Goal: Information Seeking & Learning: Learn about a topic

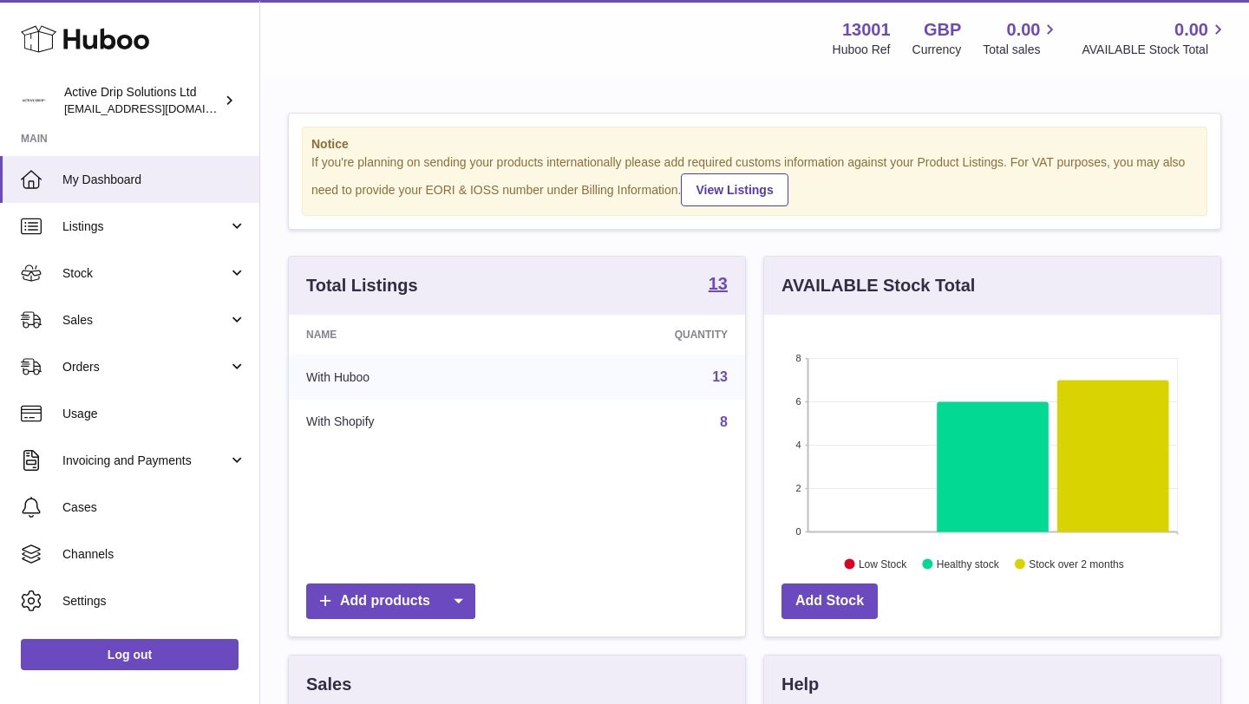
scroll to position [434, 0]
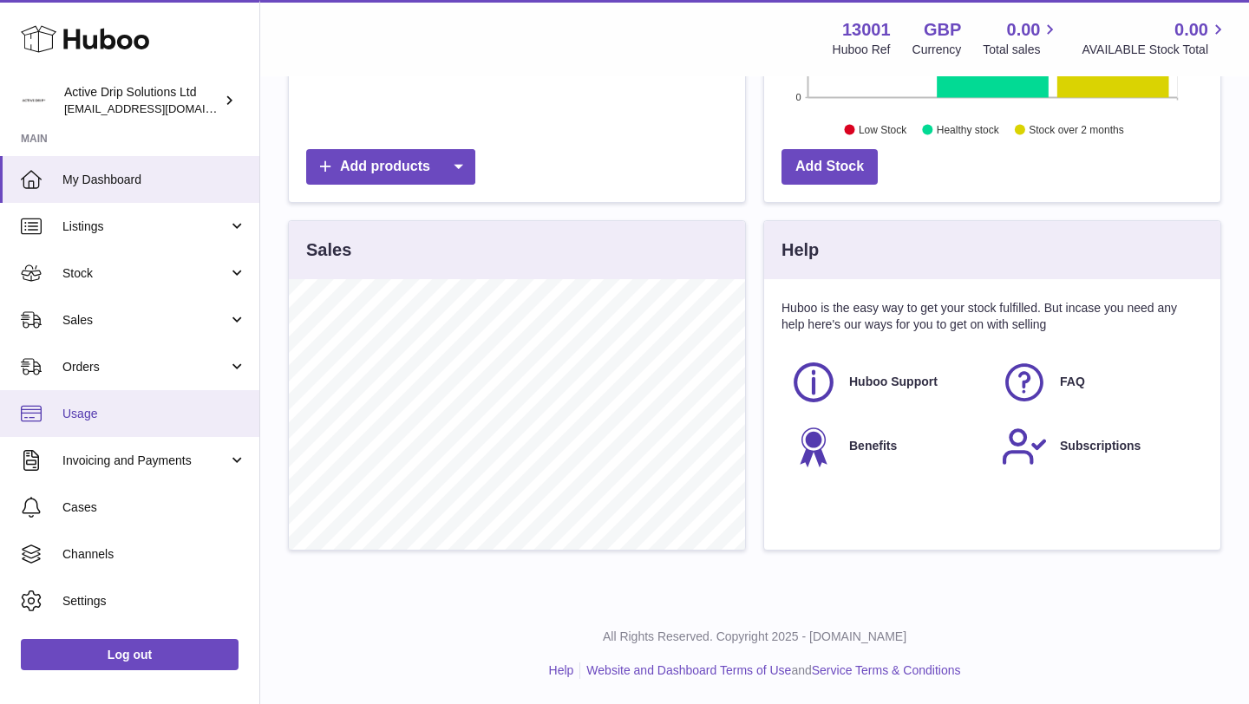
click at [125, 422] on link "Usage" at bounding box center [129, 413] width 259 height 47
click at [82, 406] on span "Usage" at bounding box center [154, 414] width 184 height 16
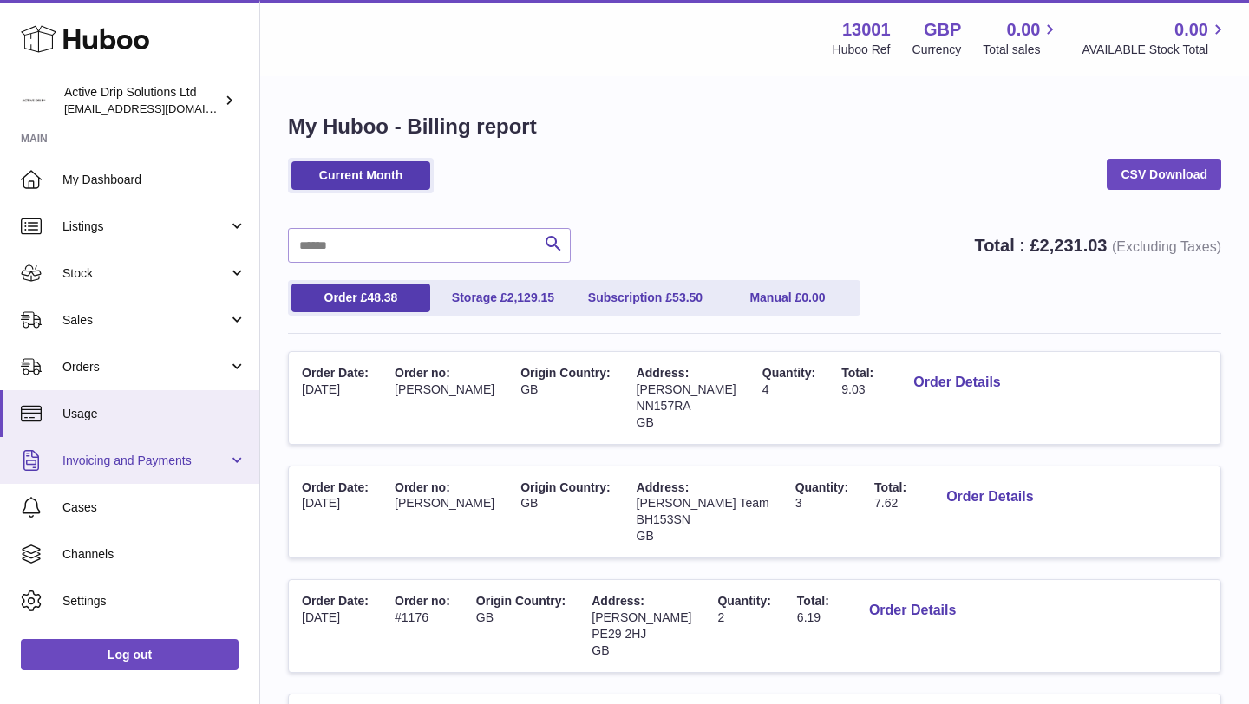
click at [149, 469] on link "Invoicing and Payments" at bounding box center [129, 460] width 259 height 47
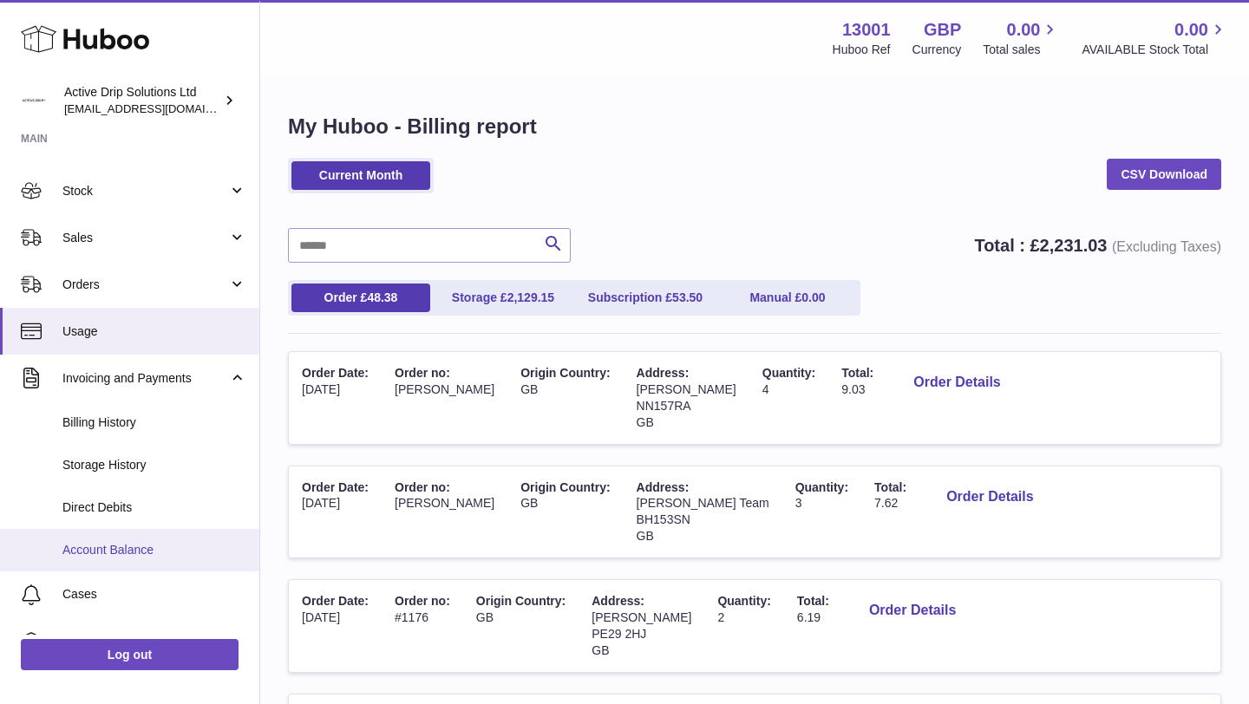
scroll to position [83, 0]
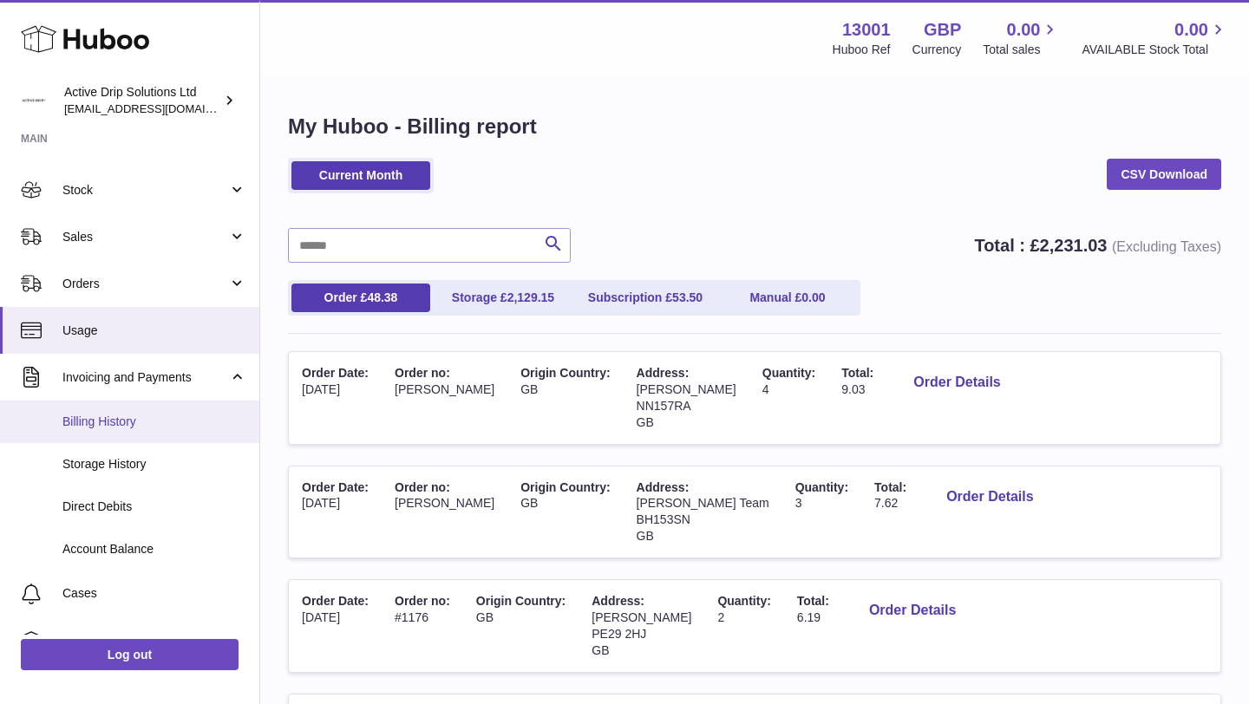
click at [135, 422] on span "Billing History" at bounding box center [154, 422] width 184 height 16
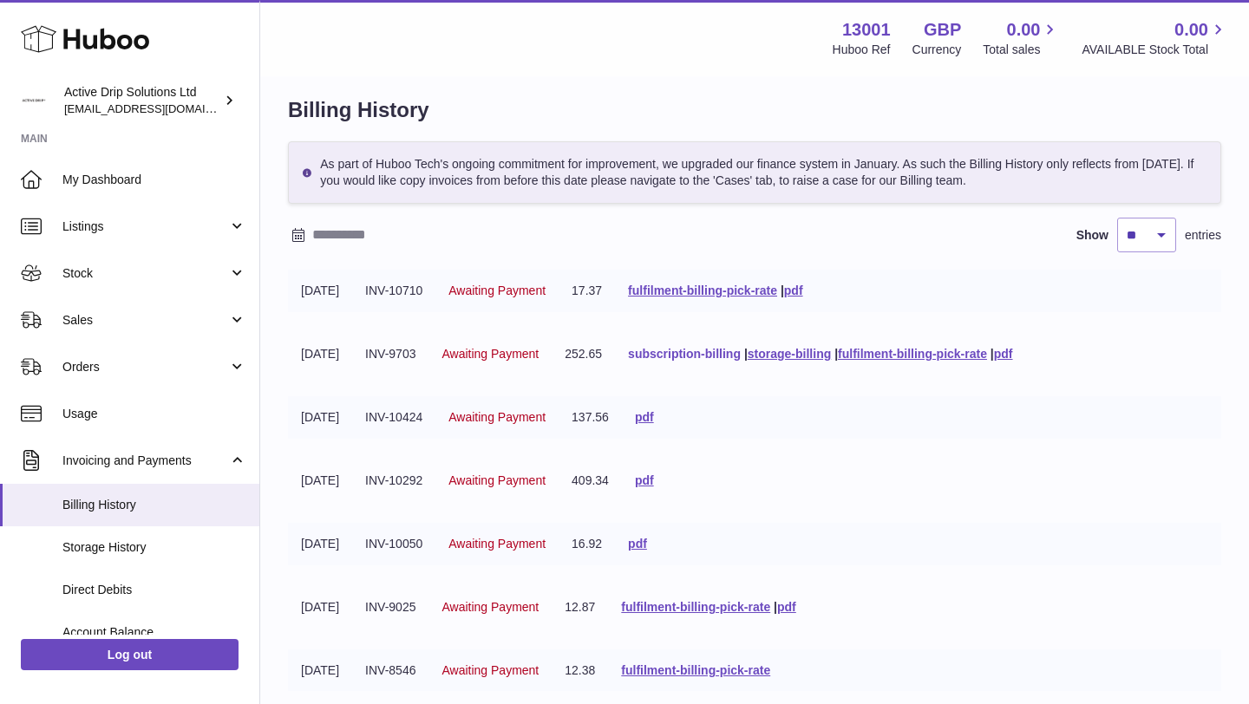
scroll to position [23, 0]
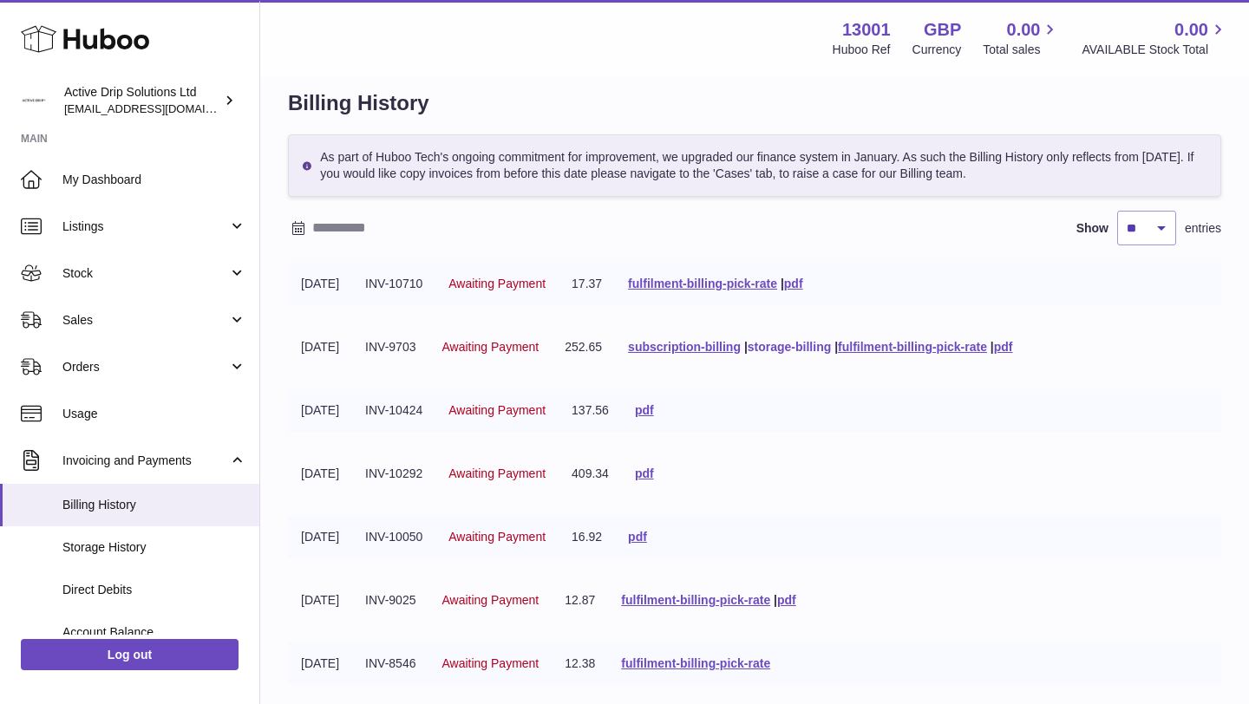
click at [780, 342] on link "storage-billing" at bounding box center [789, 347] width 83 height 14
click at [738, 349] on link "subscription-billing" at bounding box center [684, 347] width 113 height 14
click at [977, 40] on div "13001 Huboo Ref GBP Currency 0.00 Total sales 0.00 AVAILABLE Stock Total" at bounding box center [1019, 38] width 417 height 40
click at [702, 286] on link "fulfilment-billing-pick-rate" at bounding box center [702, 284] width 149 height 14
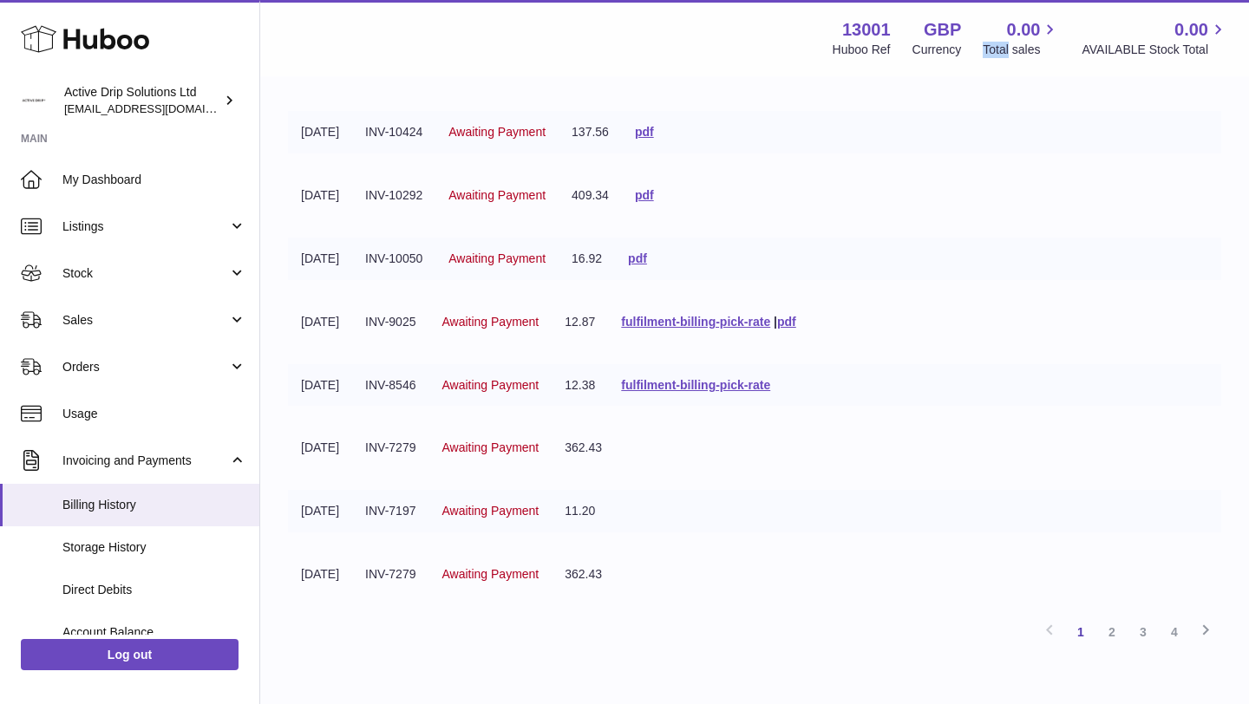
scroll to position [395, 0]
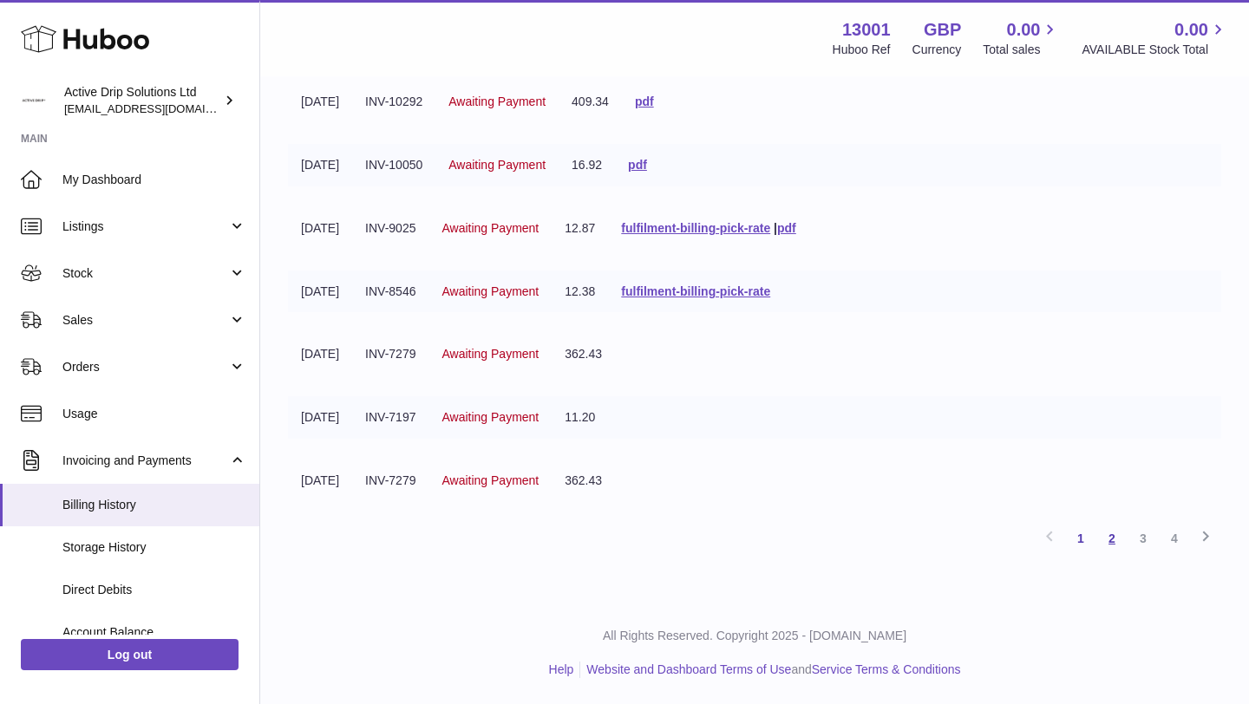
click at [1111, 542] on link "2" at bounding box center [1111, 538] width 31 height 31
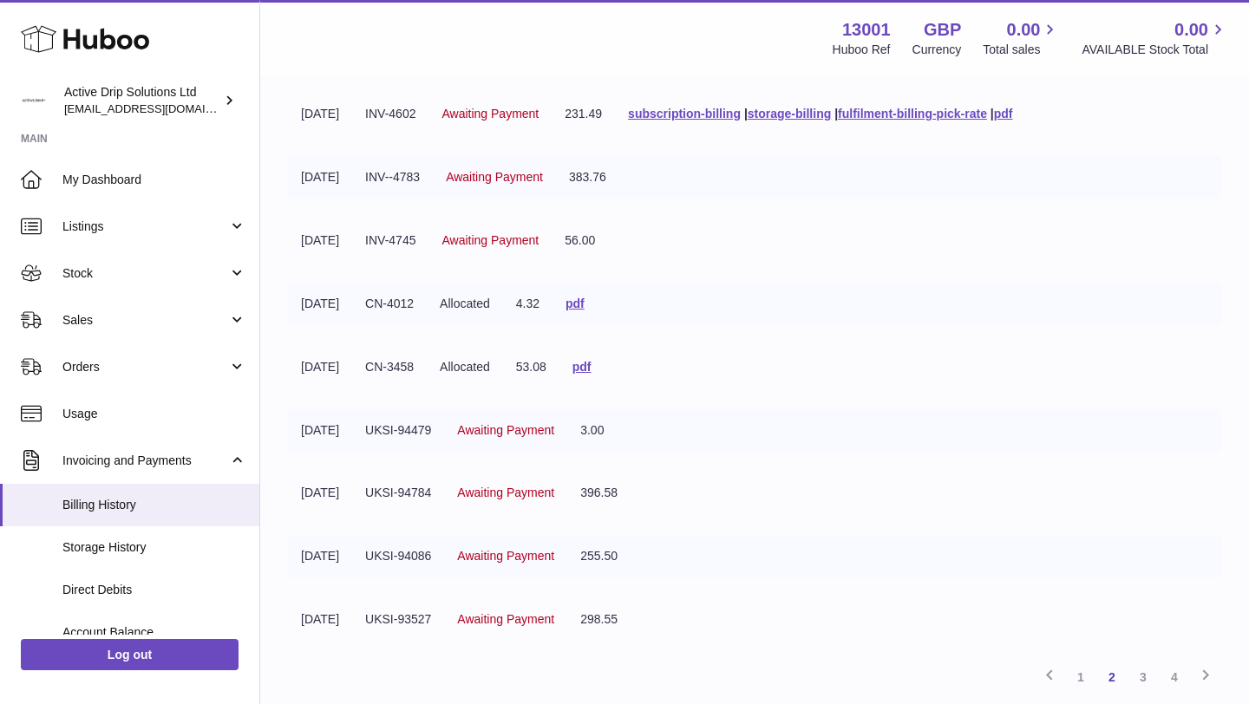
scroll to position [250, 0]
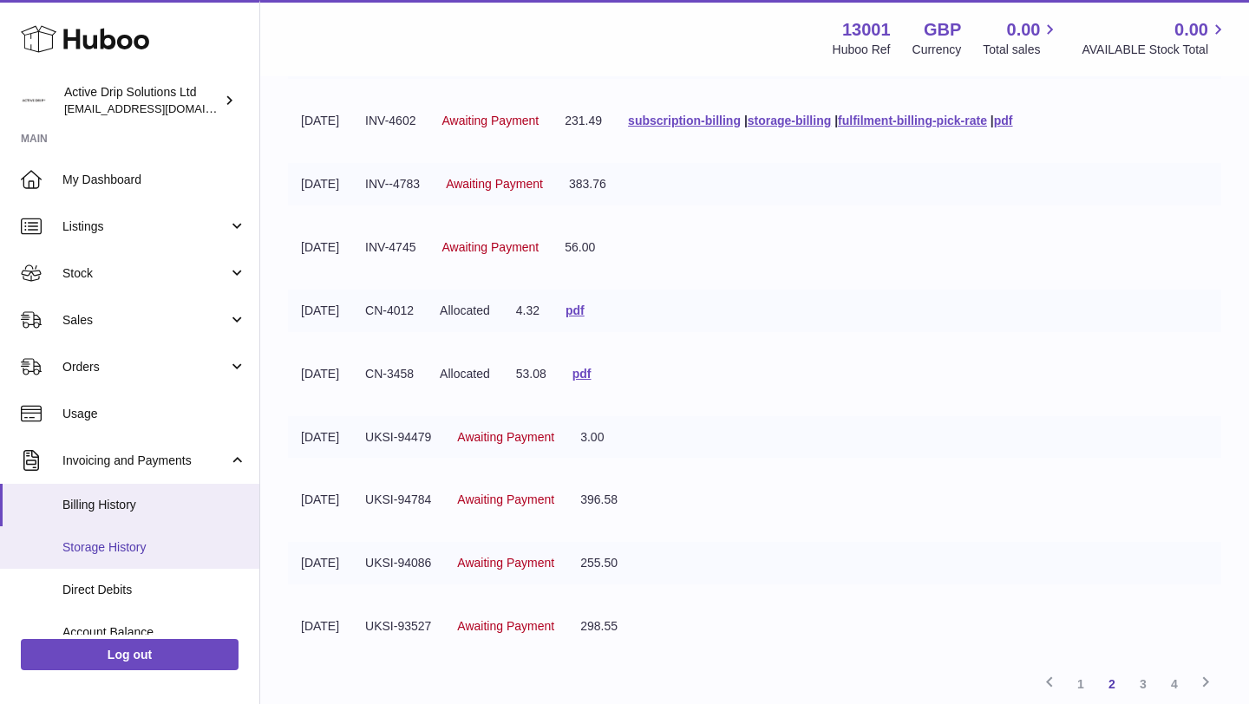
click at [176, 552] on span "Storage History" at bounding box center [154, 547] width 184 height 16
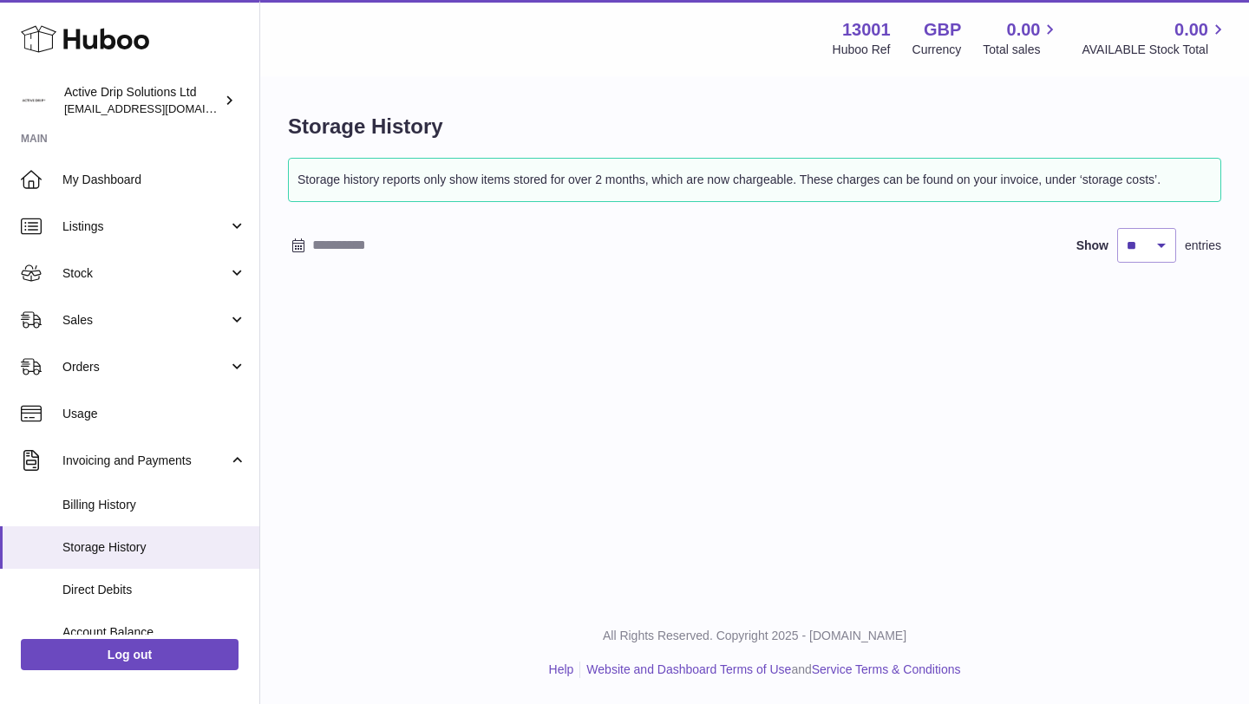
click at [403, 264] on div "Storage history reports only show items stored for over 2 months, which are now…" at bounding box center [754, 219] width 933 height 122
click at [373, 236] on input "text" at bounding box center [447, 246] width 271 height 28
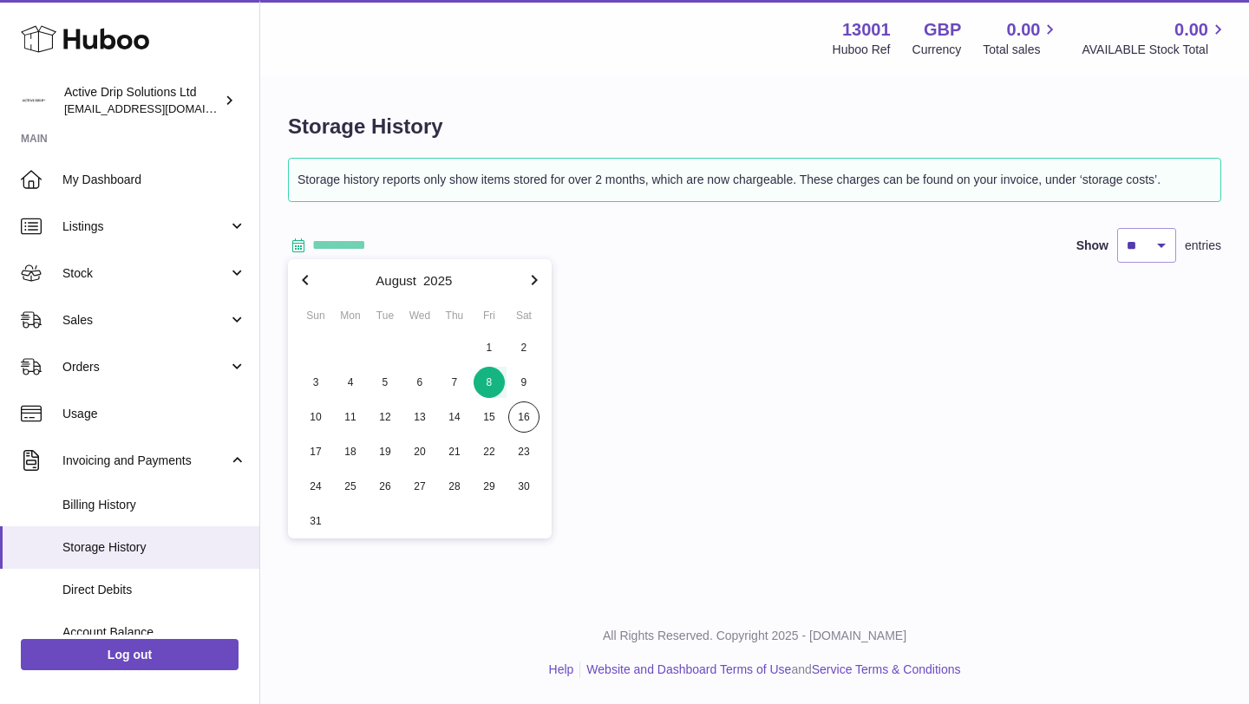
click at [492, 372] on span "8" at bounding box center [488, 382] width 31 height 31
click at [316, 282] on button "button" at bounding box center [305, 280] width 35 height 42
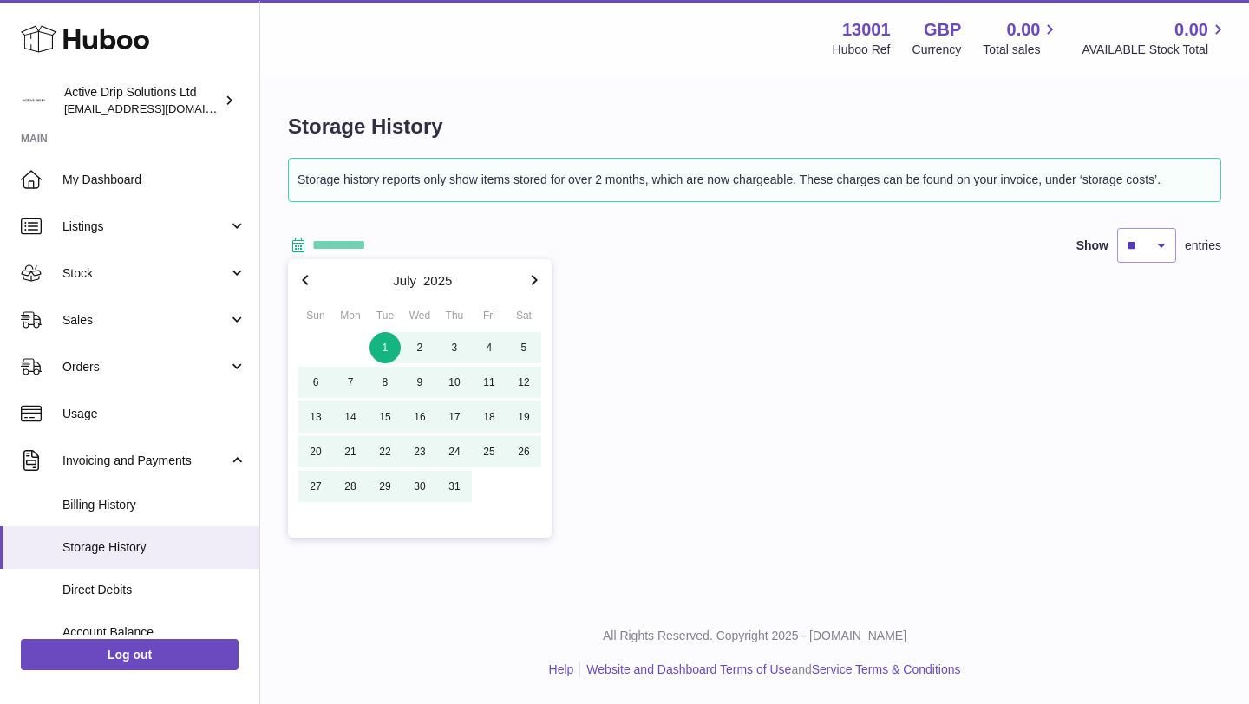
click at [380, 348] on span "1" at bounding box center [384, 347] width 31 height 31
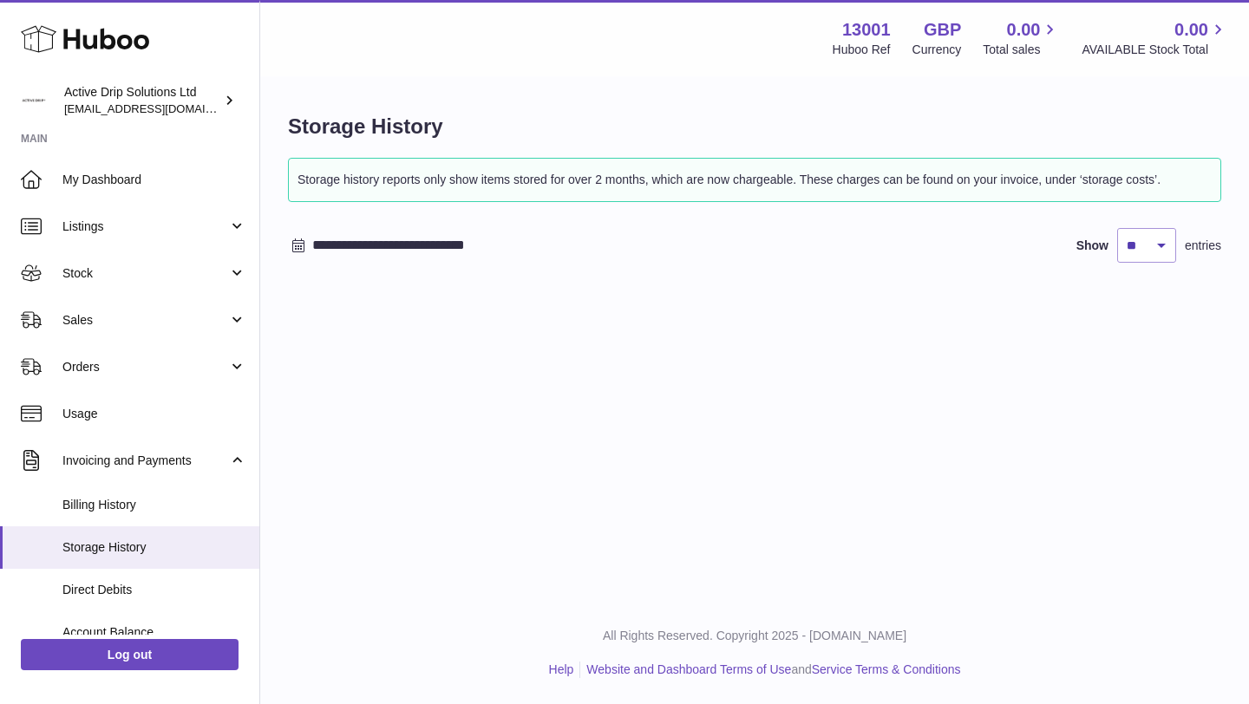
click at [452, 253] on input "**********" at bounding box center [447, 246] width 271 height 28
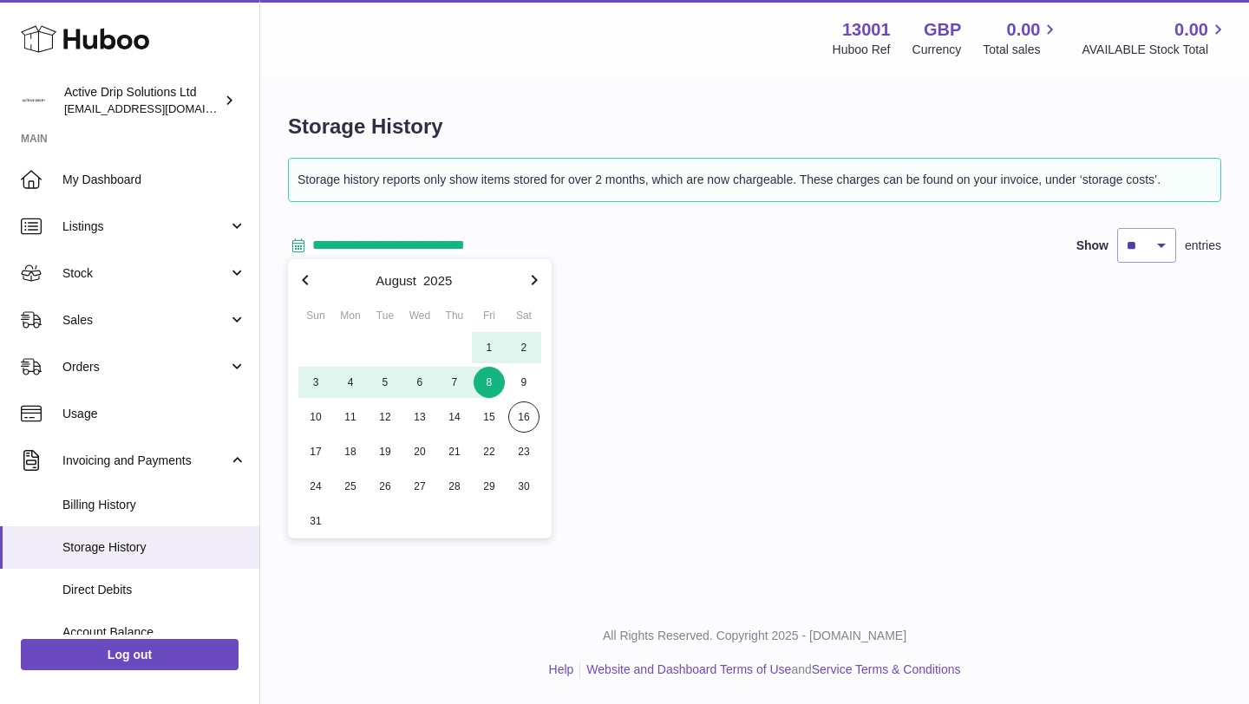
click at [310, 281] on icon "button" at bounding box center [305, 280] width 21 height 21
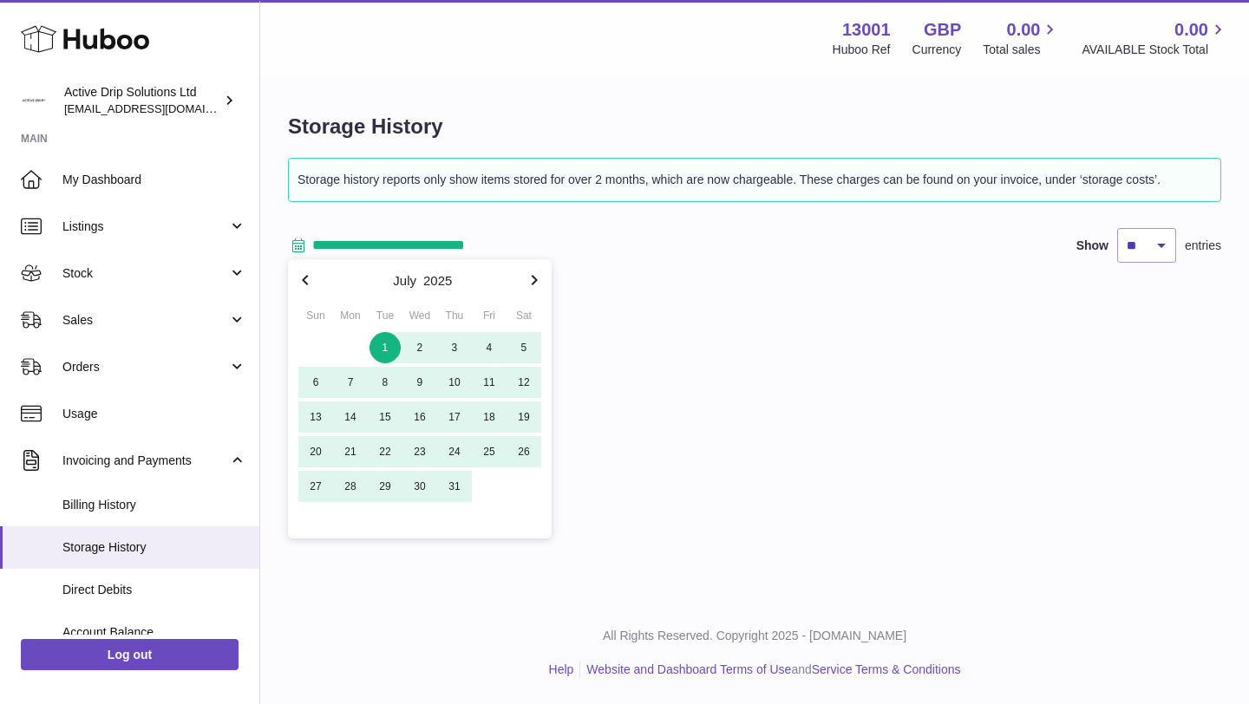
click at [449, 479] on span "31" at bounding box center [454, 486] width 31 height 31
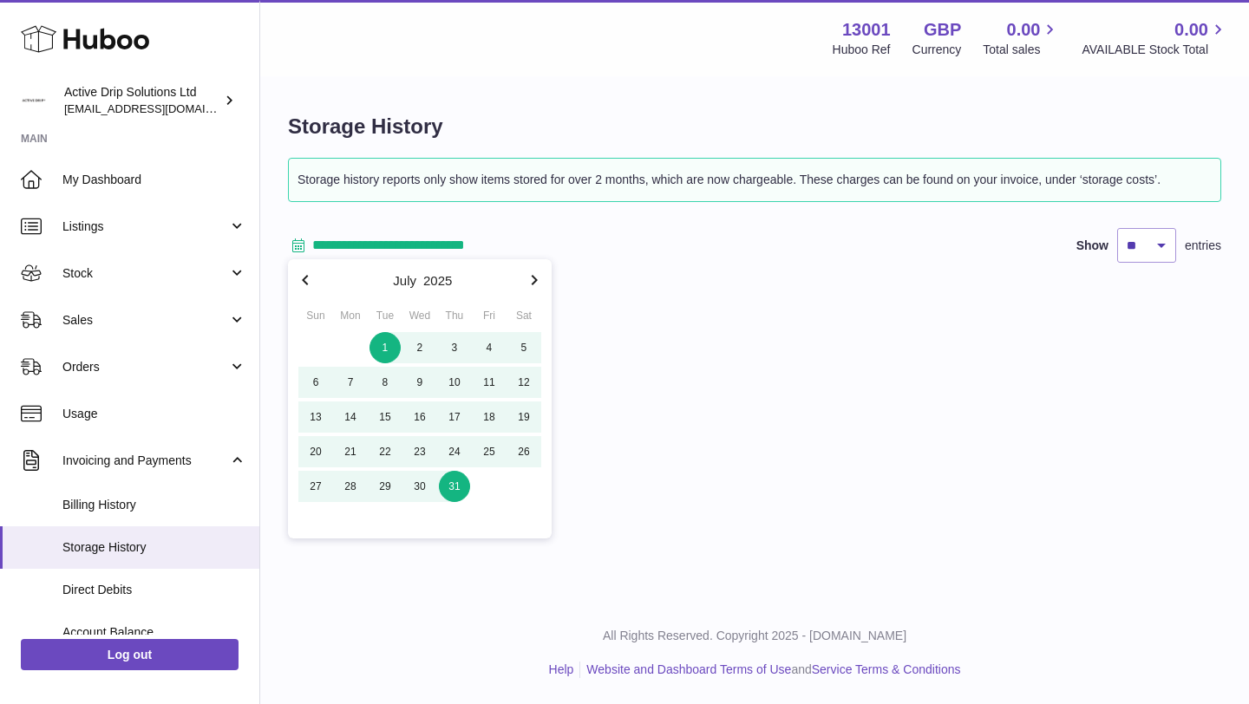
click at [390, 353] on span "1" at bounding box center [384, 347] width 31 height 31
type input "**********"
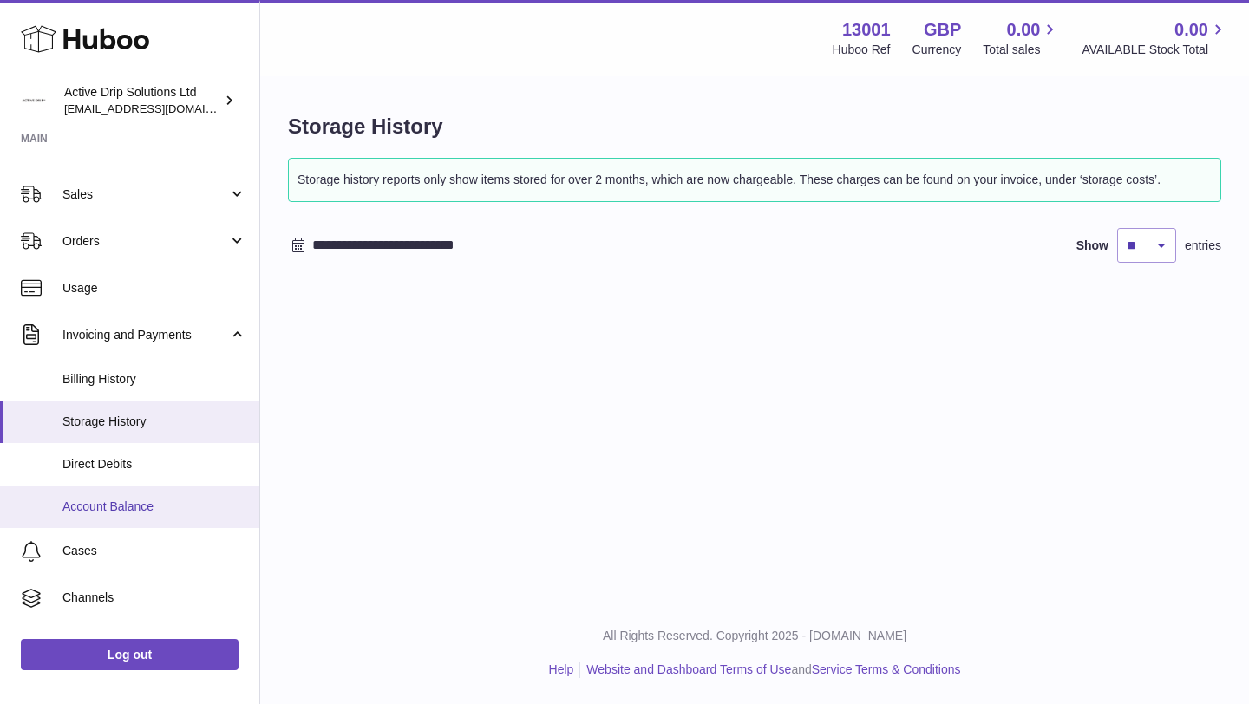
scroll to position [123, 0]
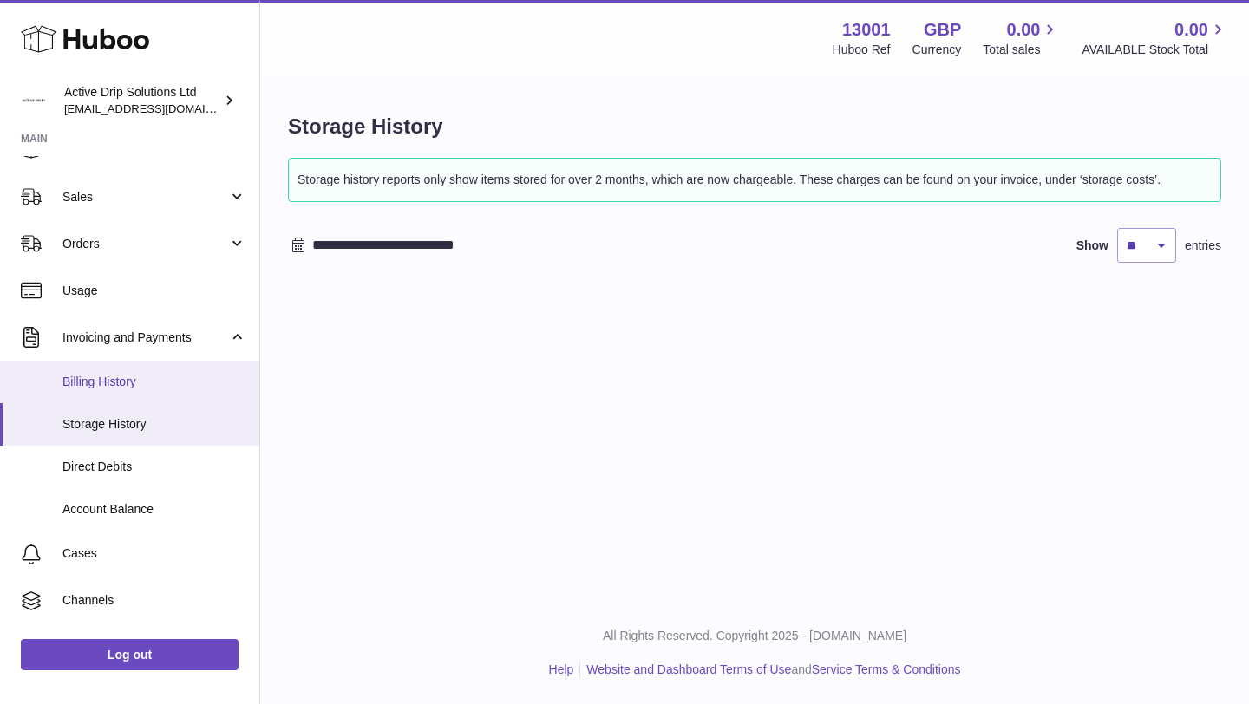
click at [141, 393] on link "Billing History" at bounding box center [129, 382] width 259 height 42
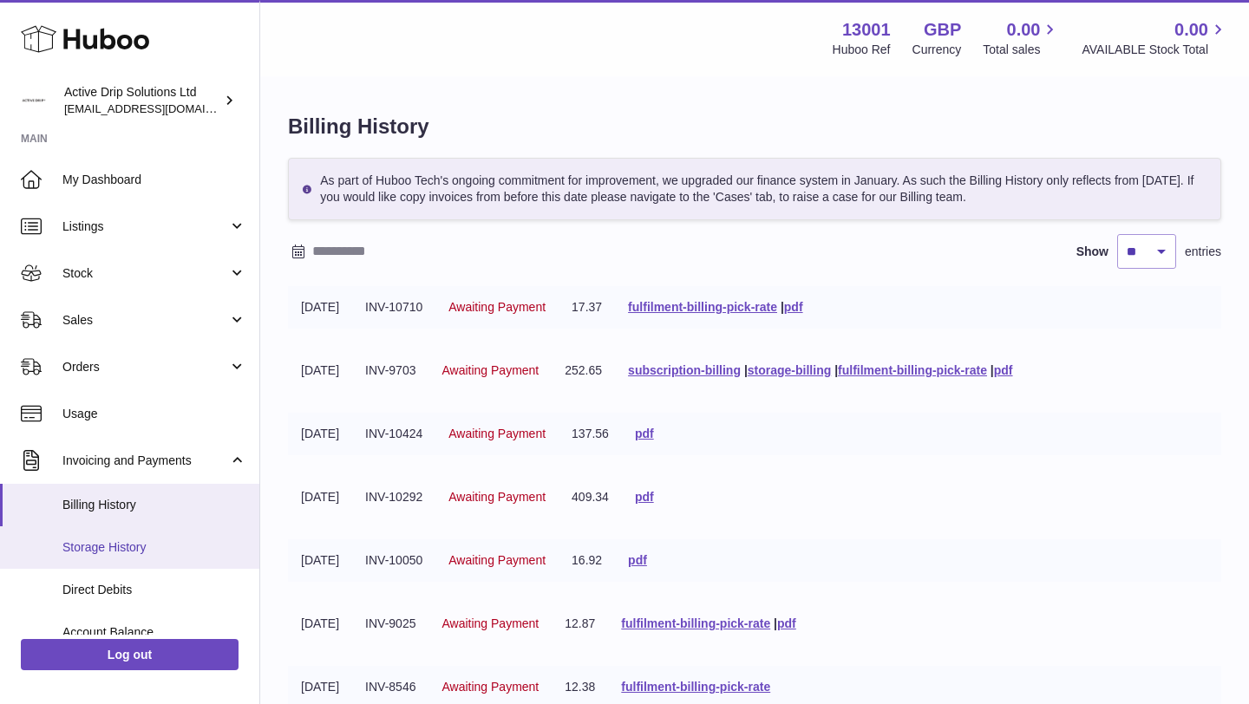
click at [171, 539] on span "Storage History" at bounding box center [154, 547] width 184 height 16
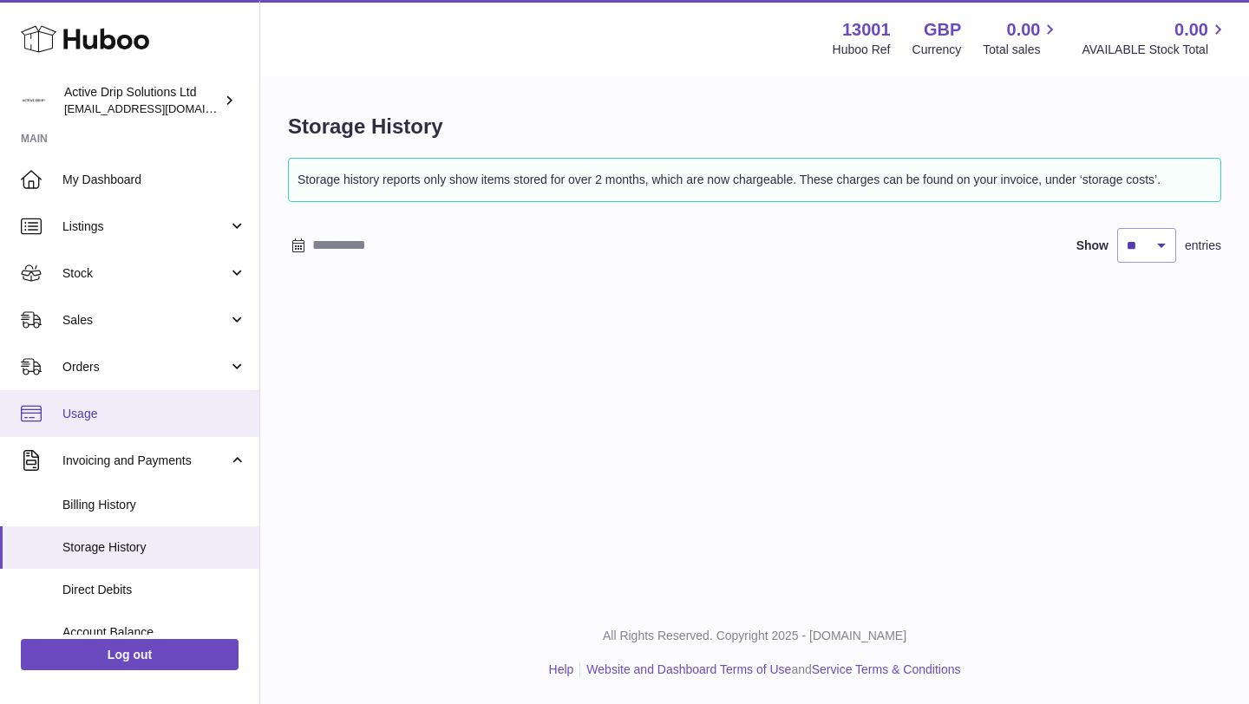
click at [119, 420] on span "Usage" at bounding box center [154, 414] width 184 height 16
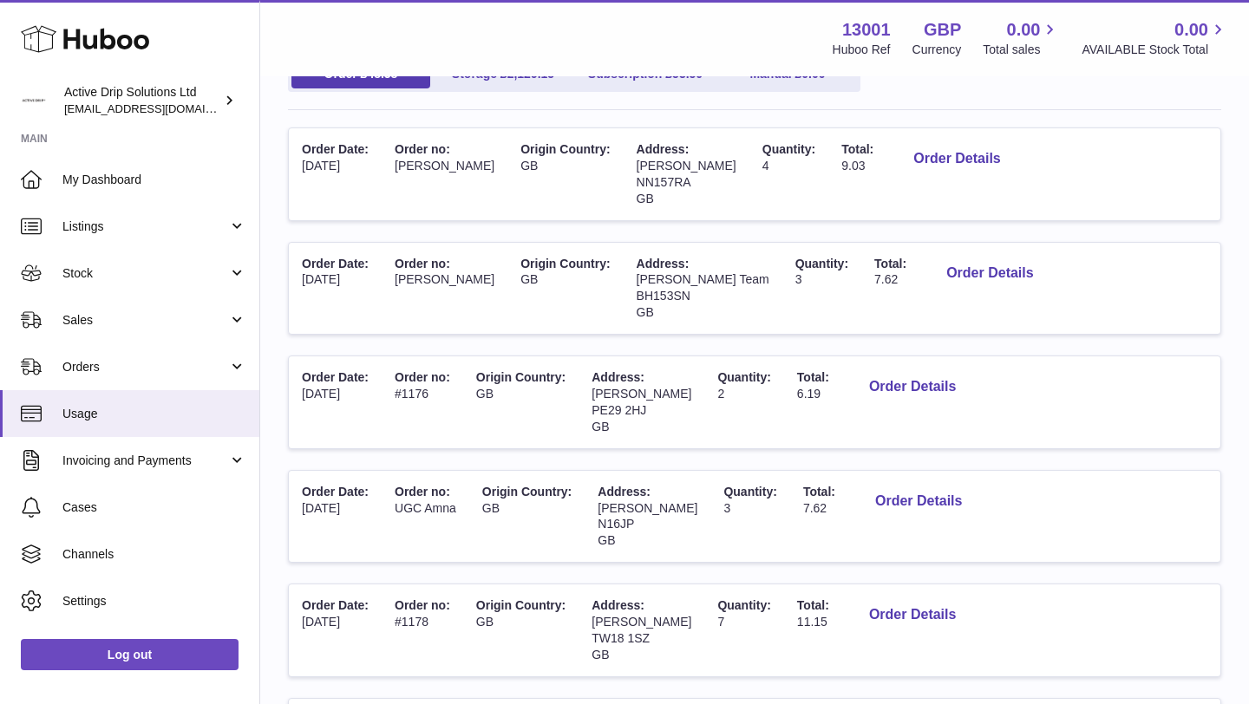
scroll to position [227, 0]
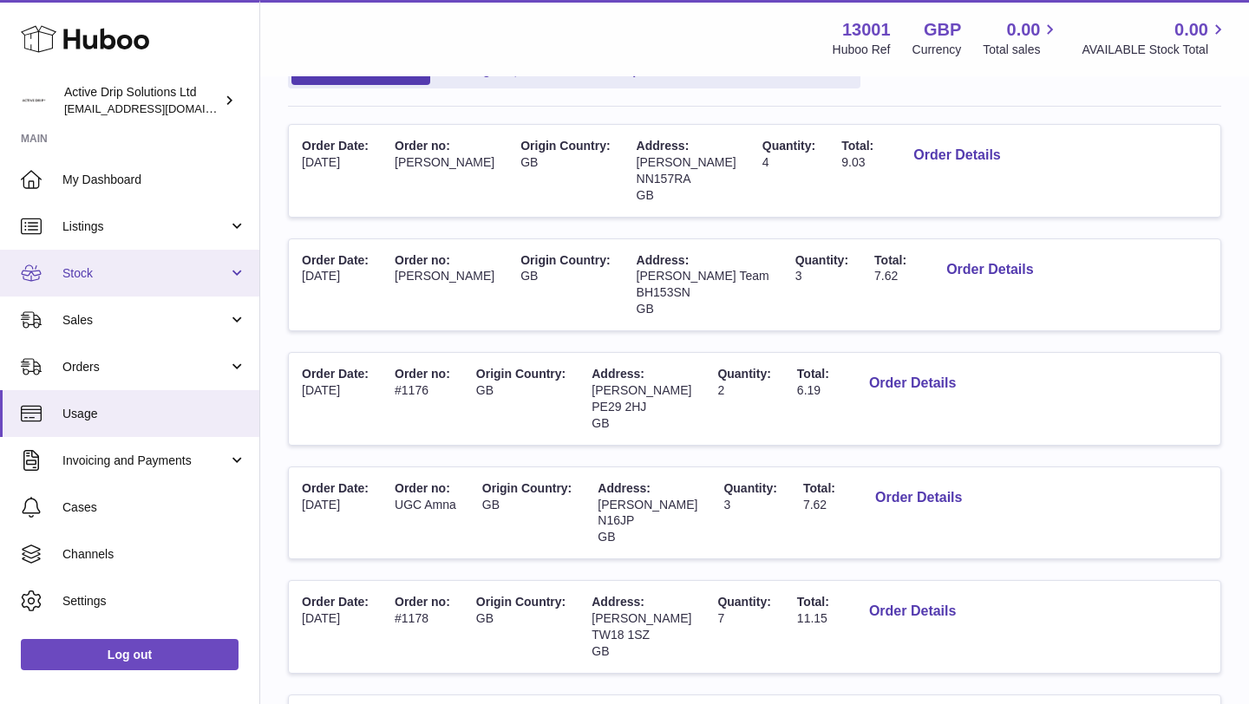
click at [139, 284] on link "Stock" at bounding box center [129, 273] width 259 height 47
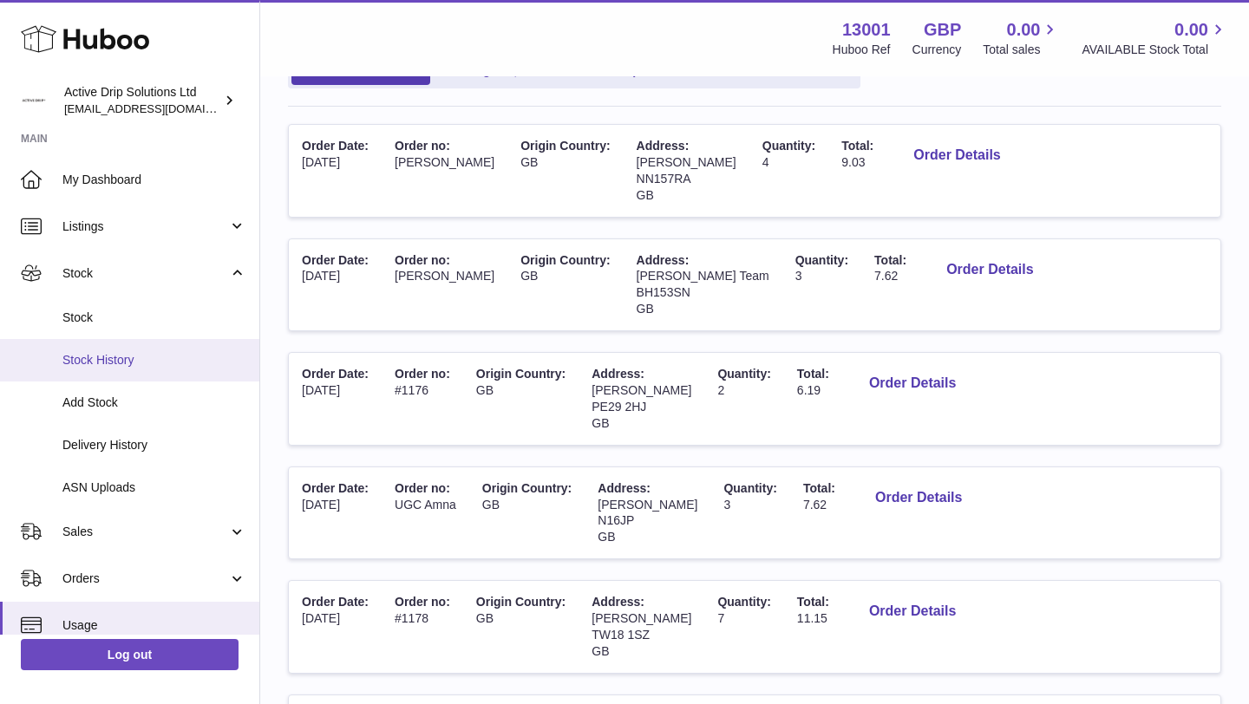
click at [97, 350] on link "Stock History" at bounding box center [129, 360] width 259 height 42
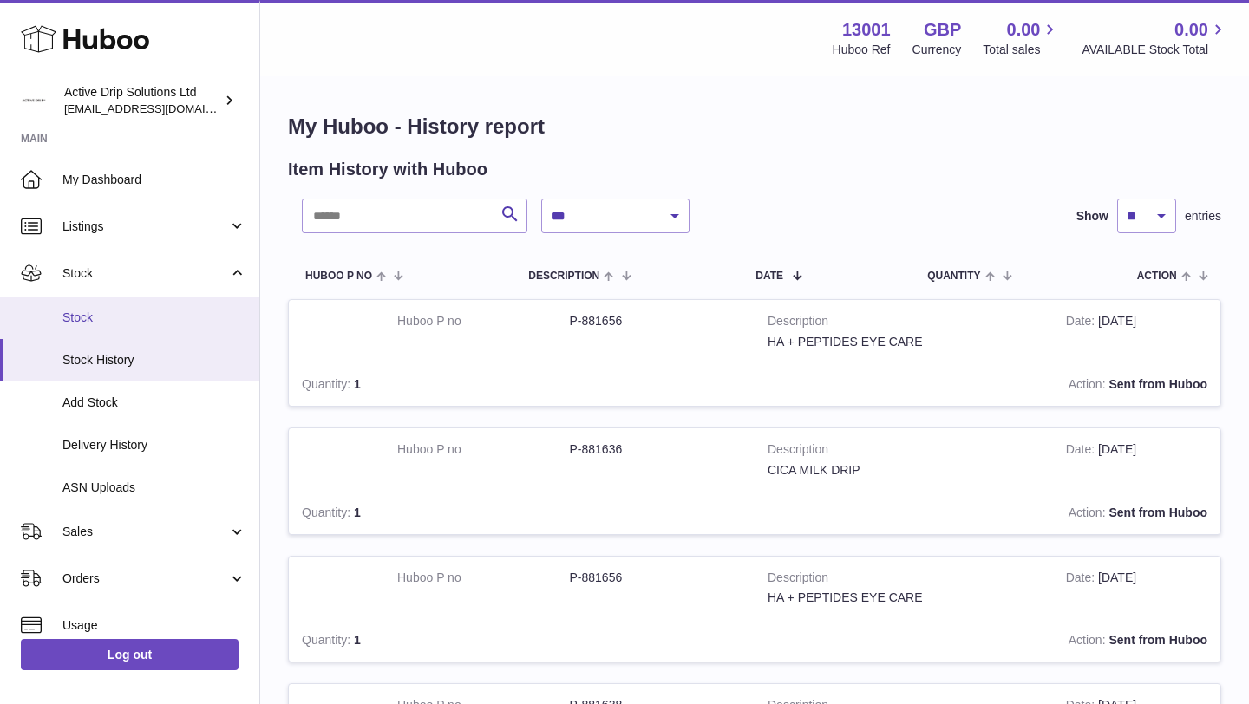
click at [88, 318] on span "Stock" at bounding box center [154, 318] width 184 height 16
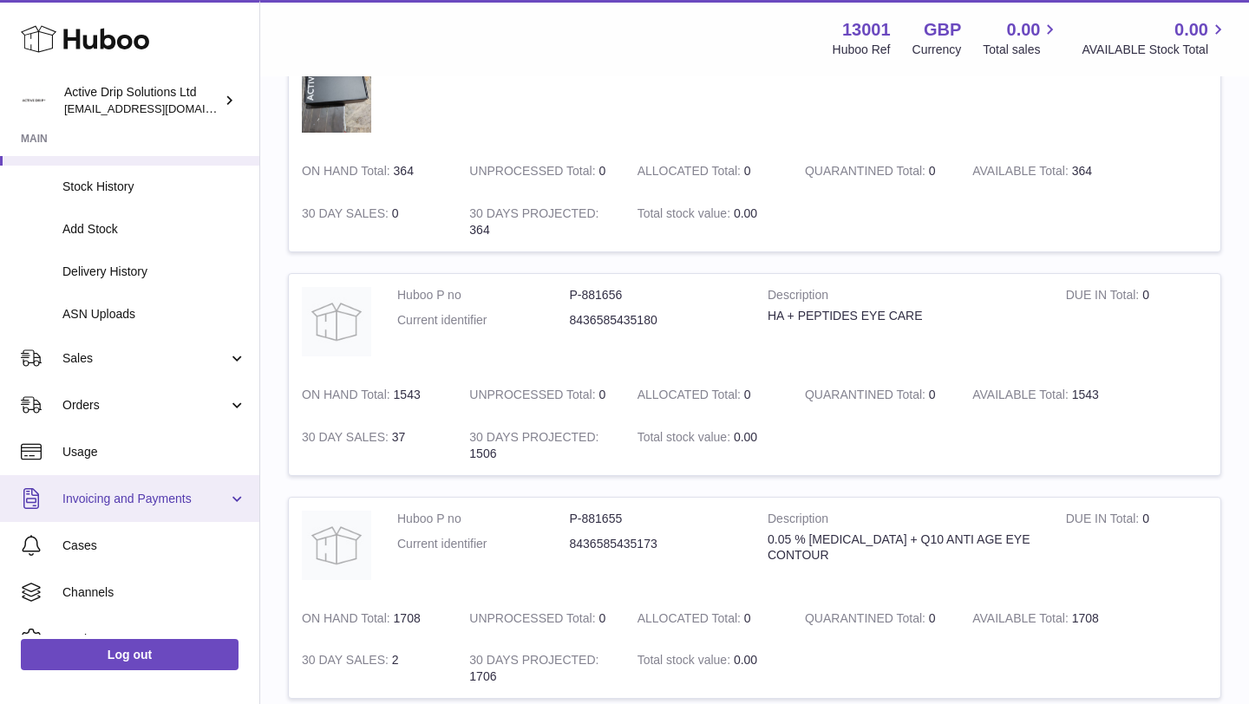
scroll to position [239, 0]
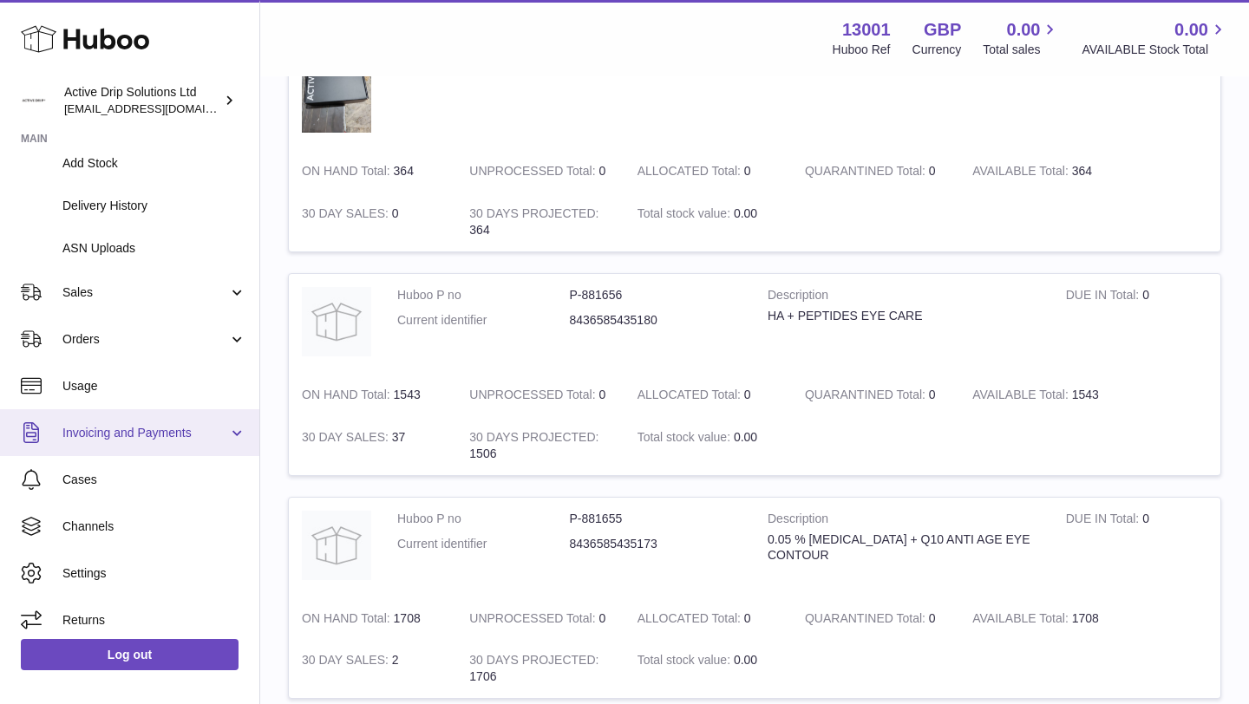
click at [143, 438] on span "Invoicing and Payments" at bounding box center [145, 433] width 166 height 16
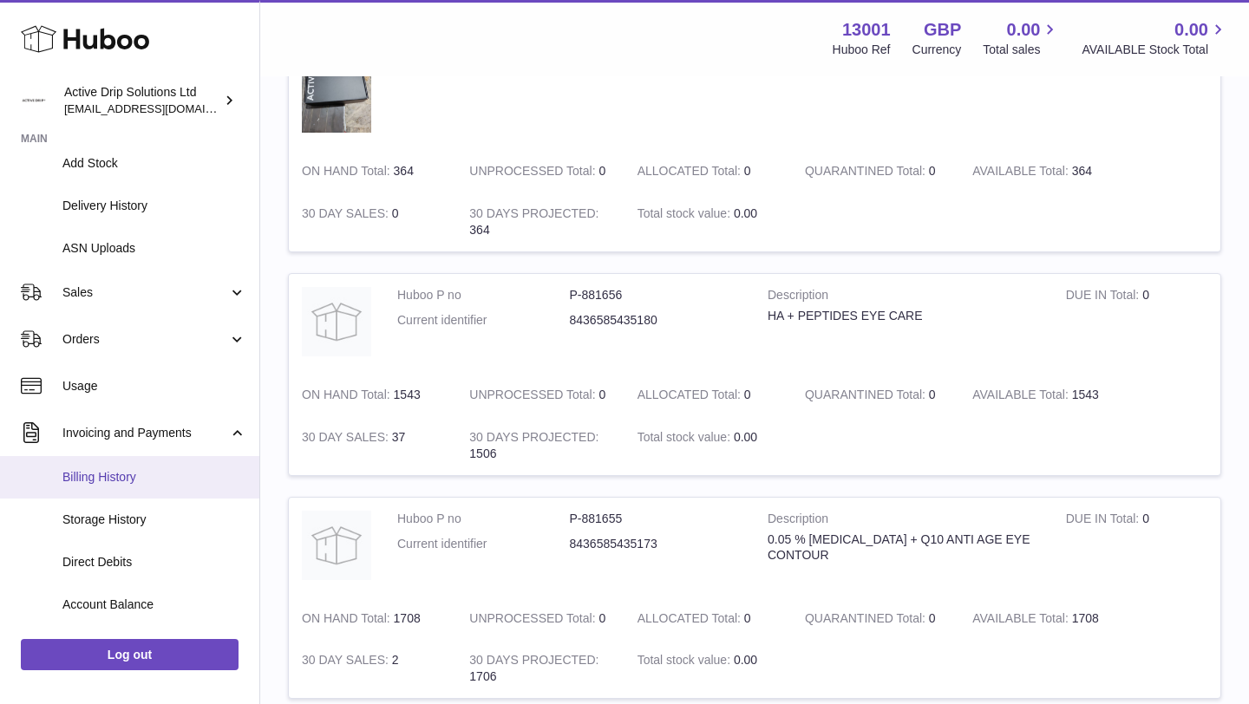
click at [123, 473] on span "Billing History" at bounding box center [154, 477] width 184 height 16
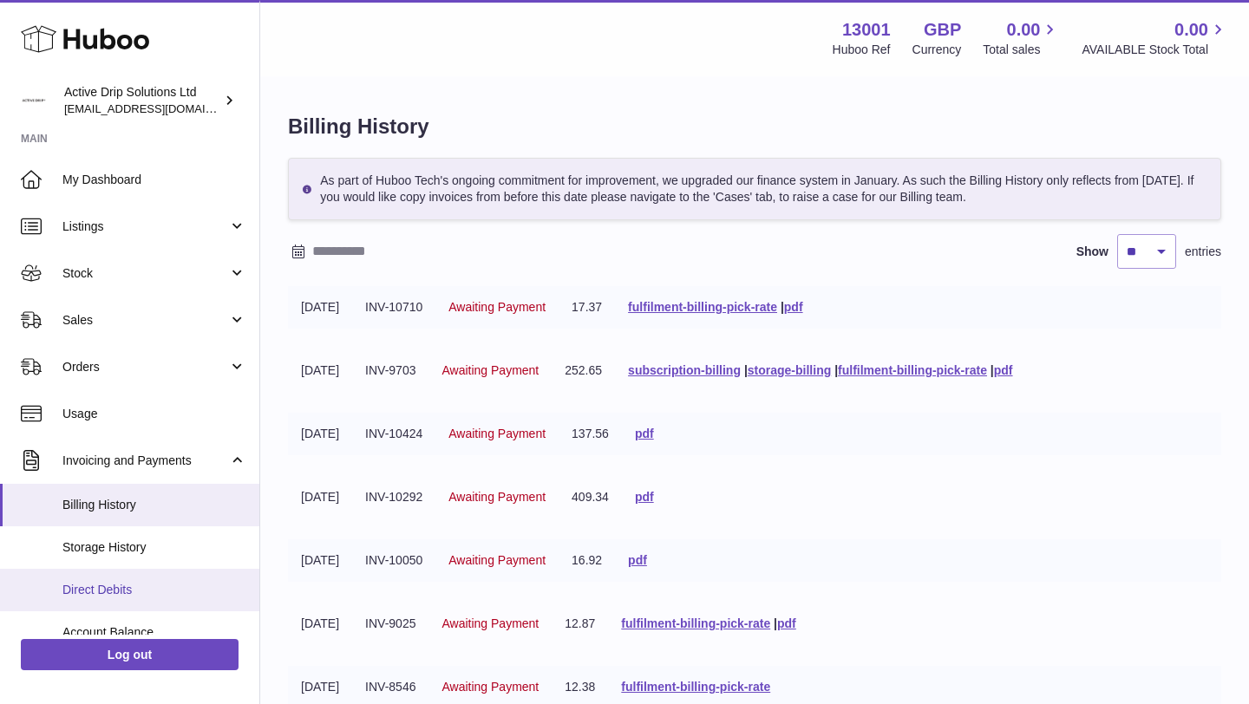
click at [153, 583] on span "Direct Debits" at bounding box center [154, 590] width 184 height 16
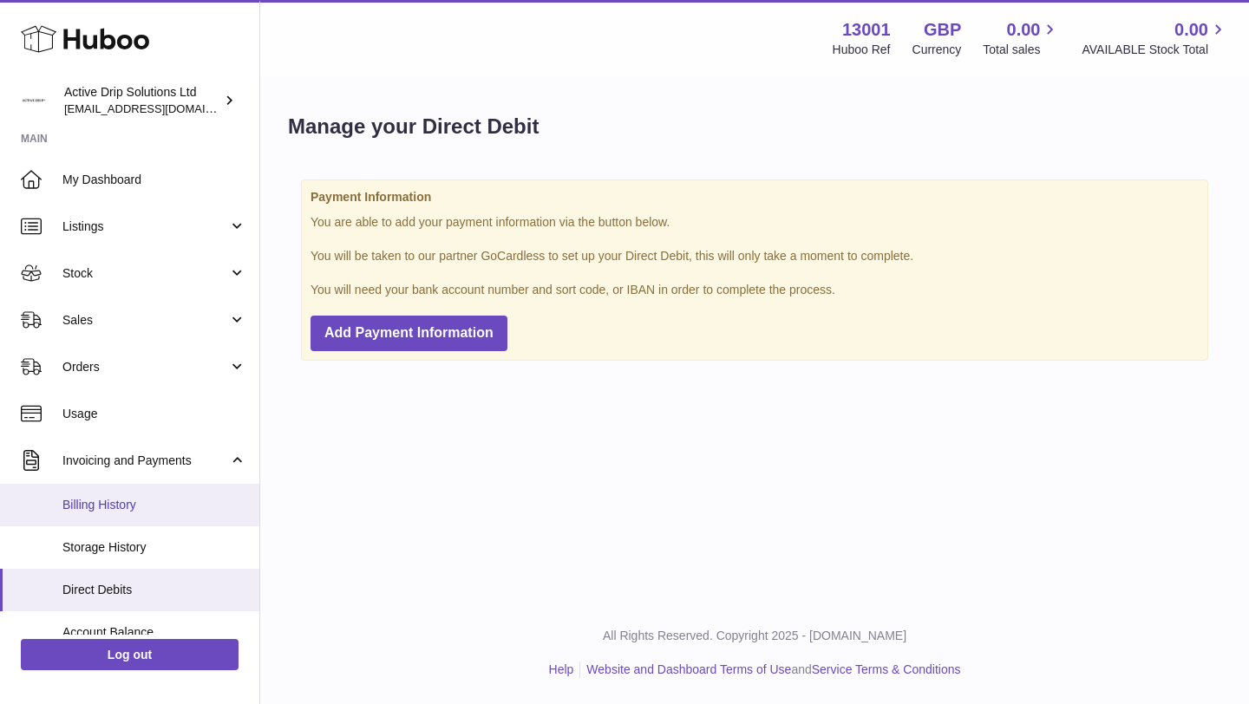
click at [170, 517] on link "Billing History" at bounding box center [129, 505] width 259 height 42
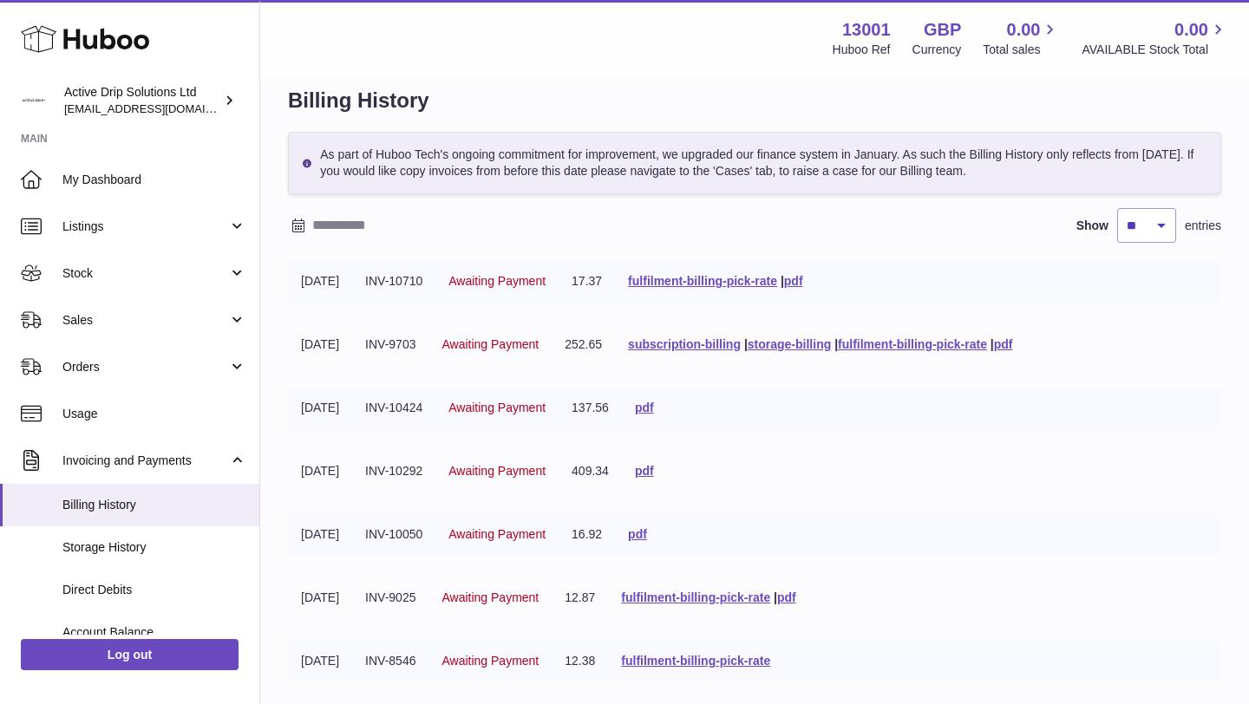
scroll to position [38, 0]
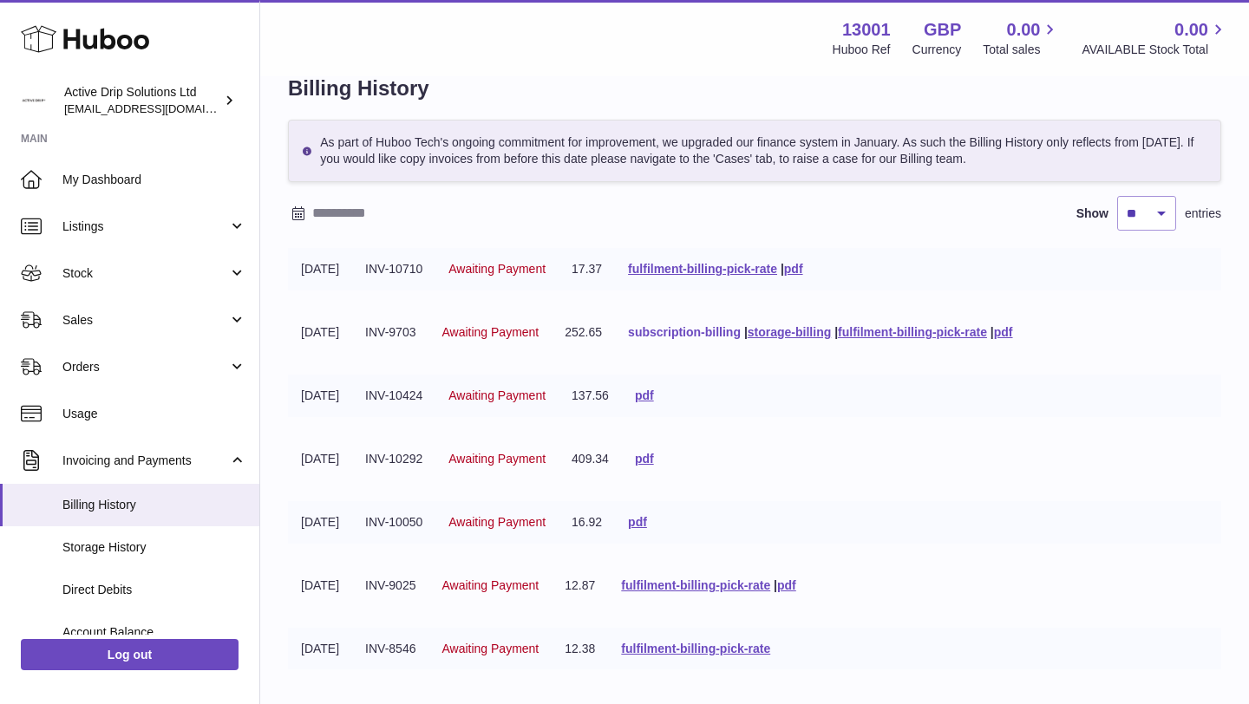
click at [736, 333] on link "subscription-billing" at bounding box center [684, 332] width 113 height 14
click at [794, 332] on link "storage-billing" at bounding box center [789, 332] width 83 height 14
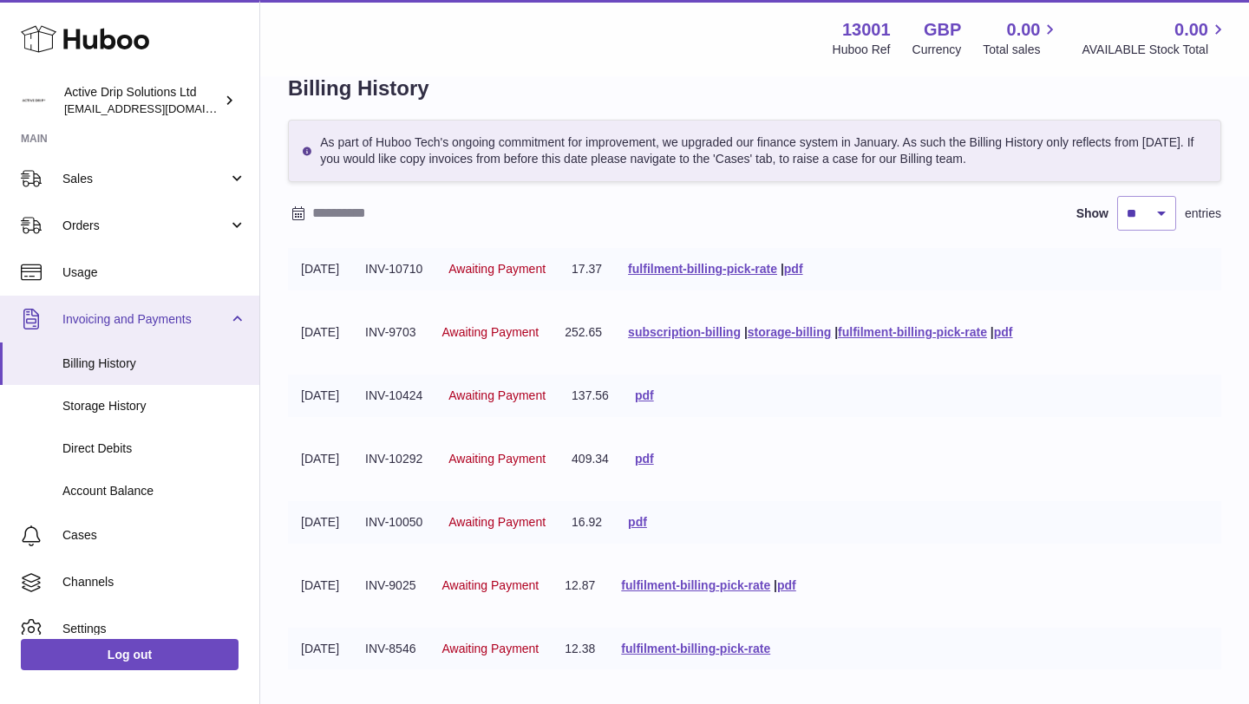
scroll to position [174, 0]
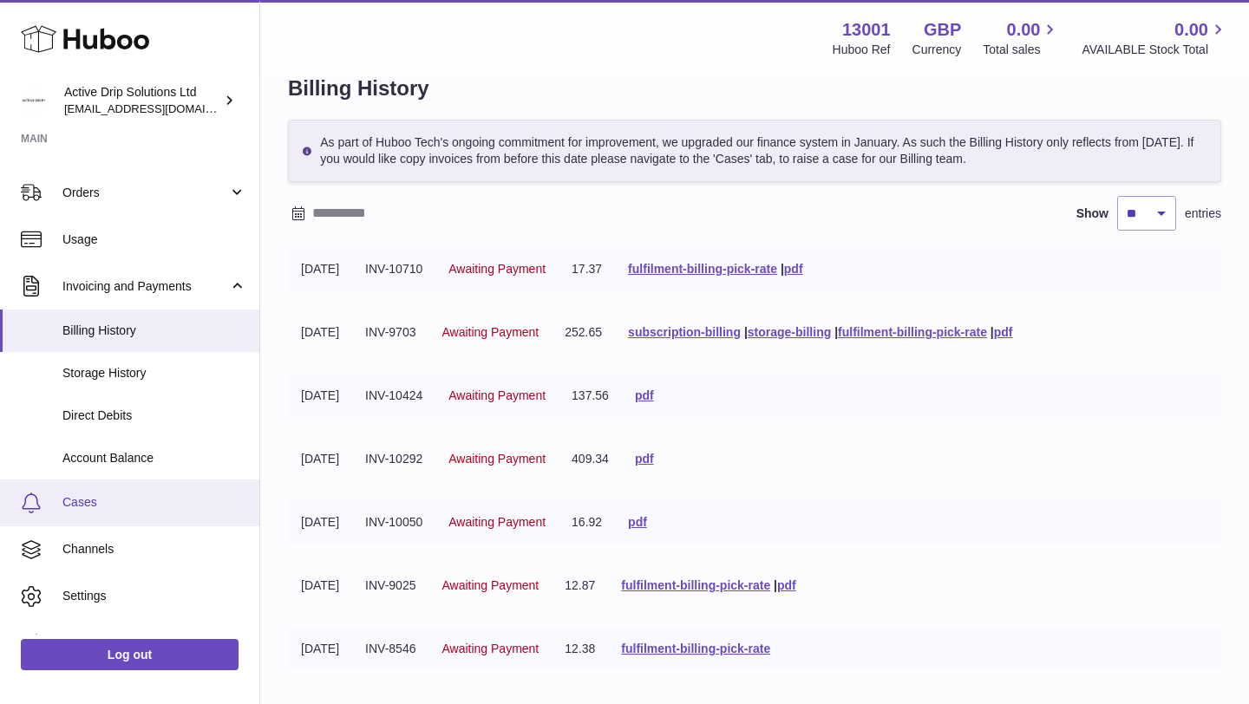
click at [142, 499] on span "Cases" at bounding box center [154, 502] width 184 height 16
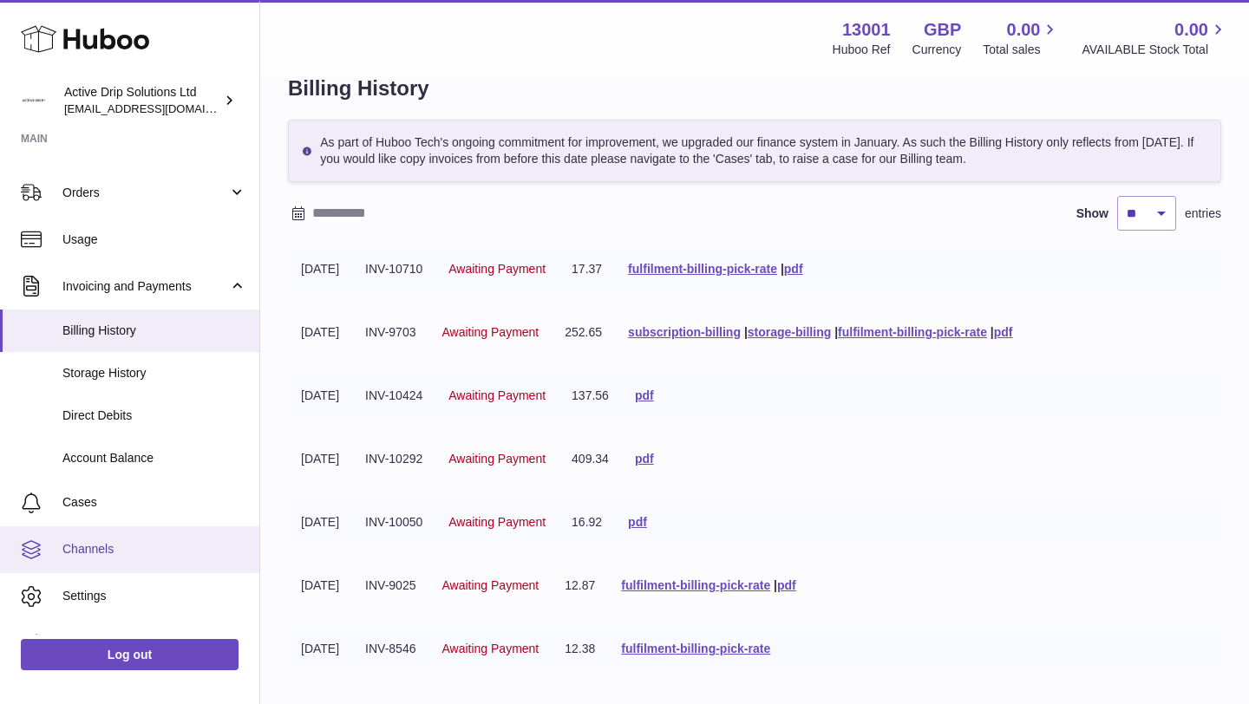
scroll to position [206, 0]
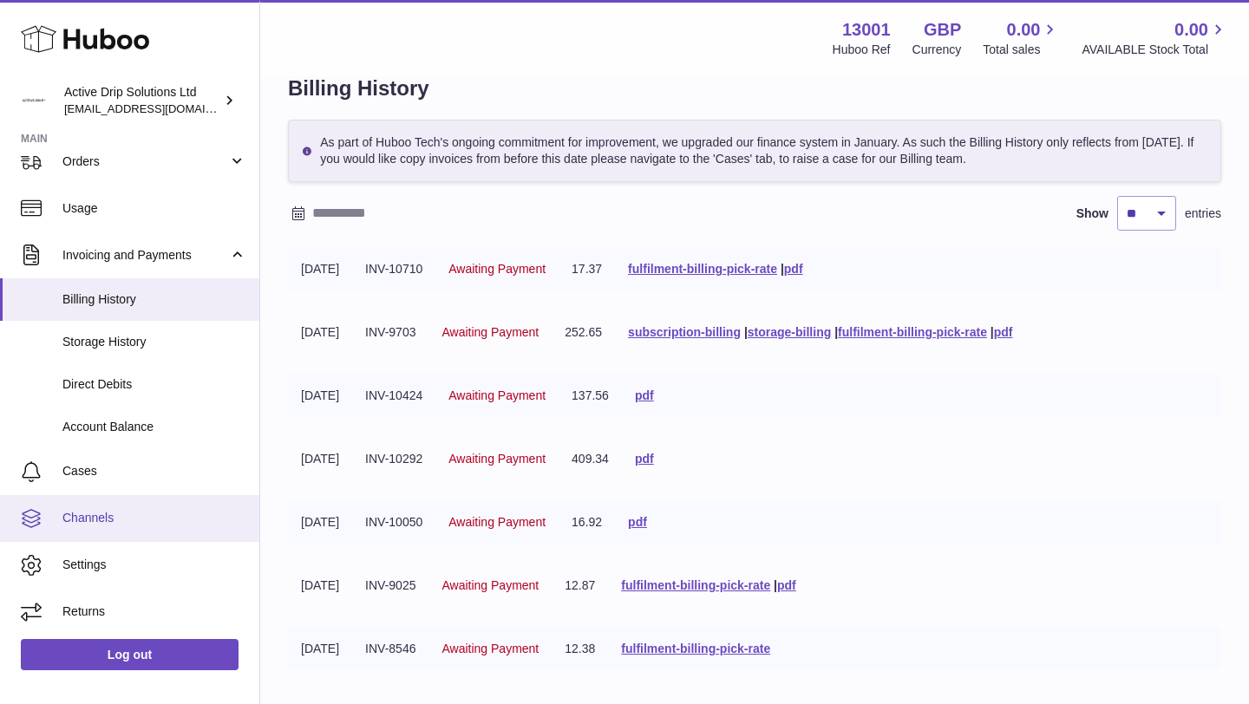
click at [135, 504] on link "Channels" at bounding box center [129, 518] width 259 height 47
click at [112, 513] on span "Channels" at bounding box center [154, 518] width 184 height 16
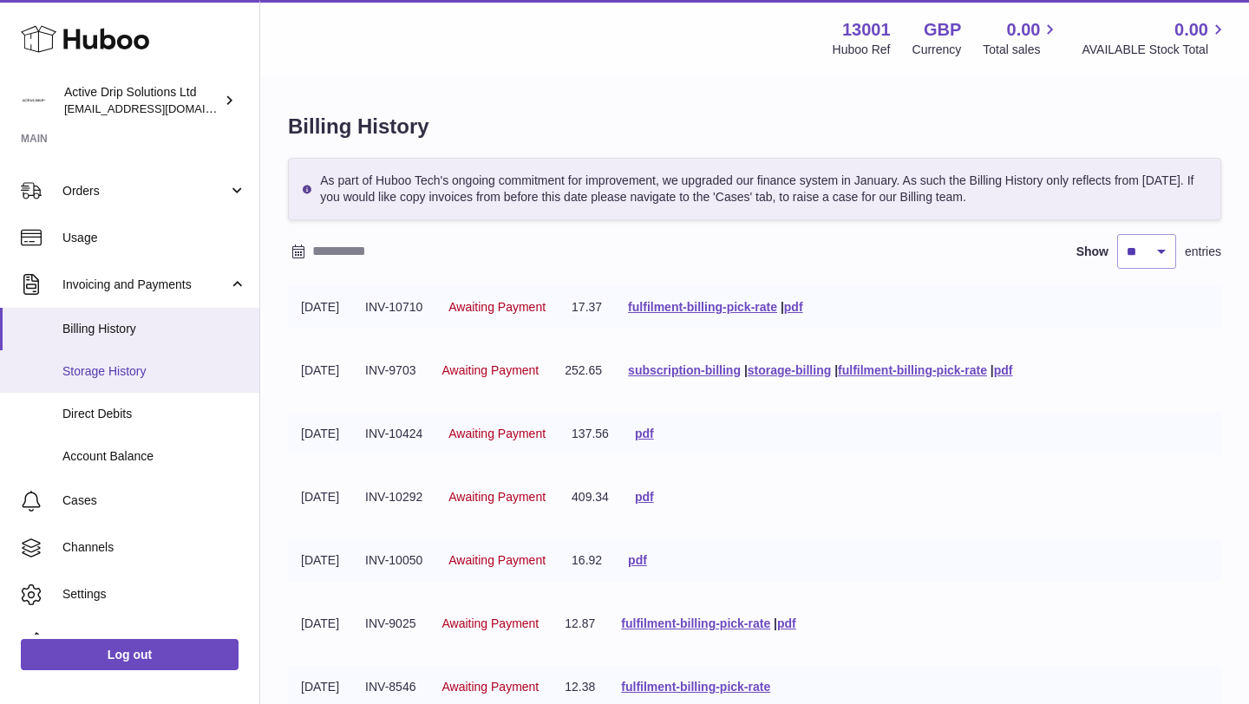
scroll to position [206, 0]
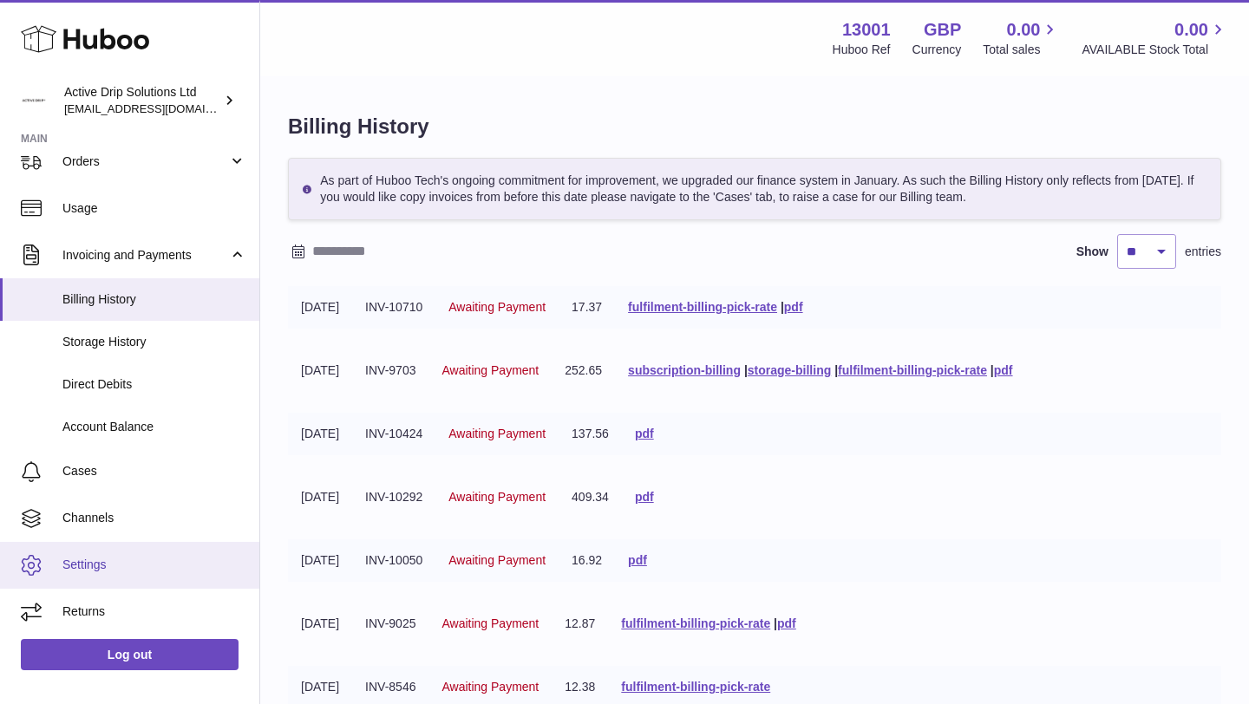
click at [109, 568] on span "Settings" at bounding box center [154, 565] width 184 height 16
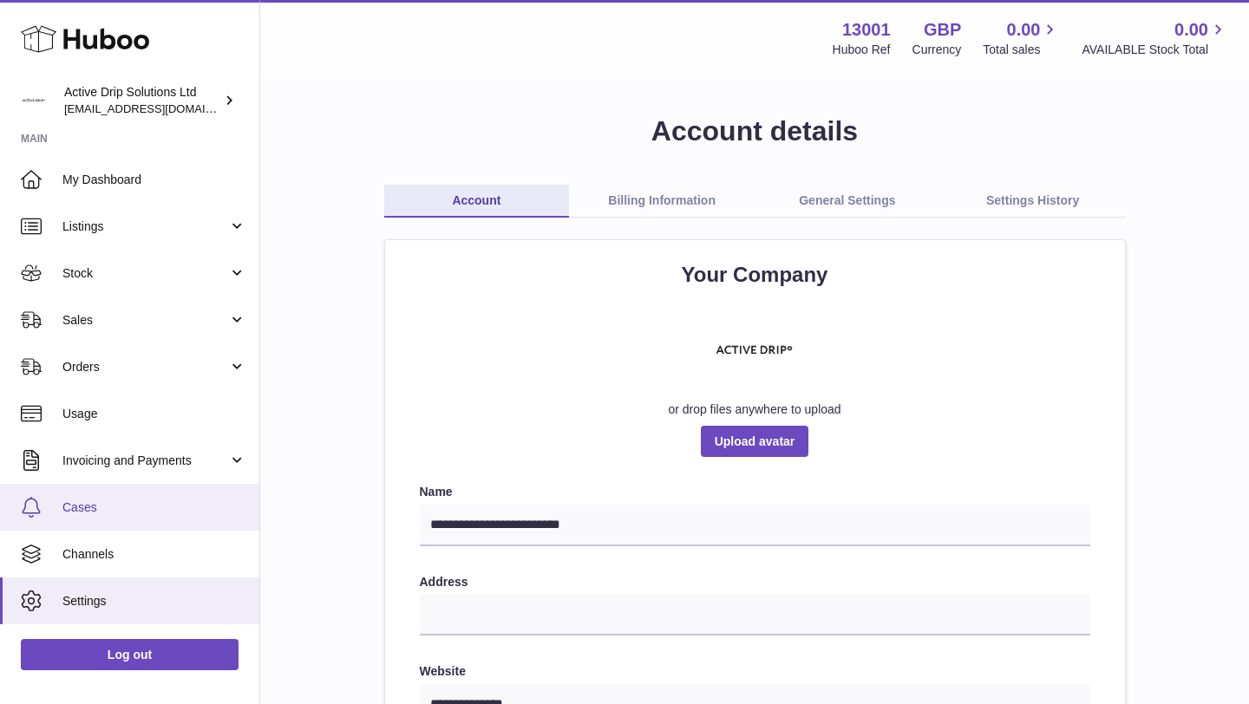
click at [119, 495] on link "Cases" at bounding box center [129, 507] width 259 height 47
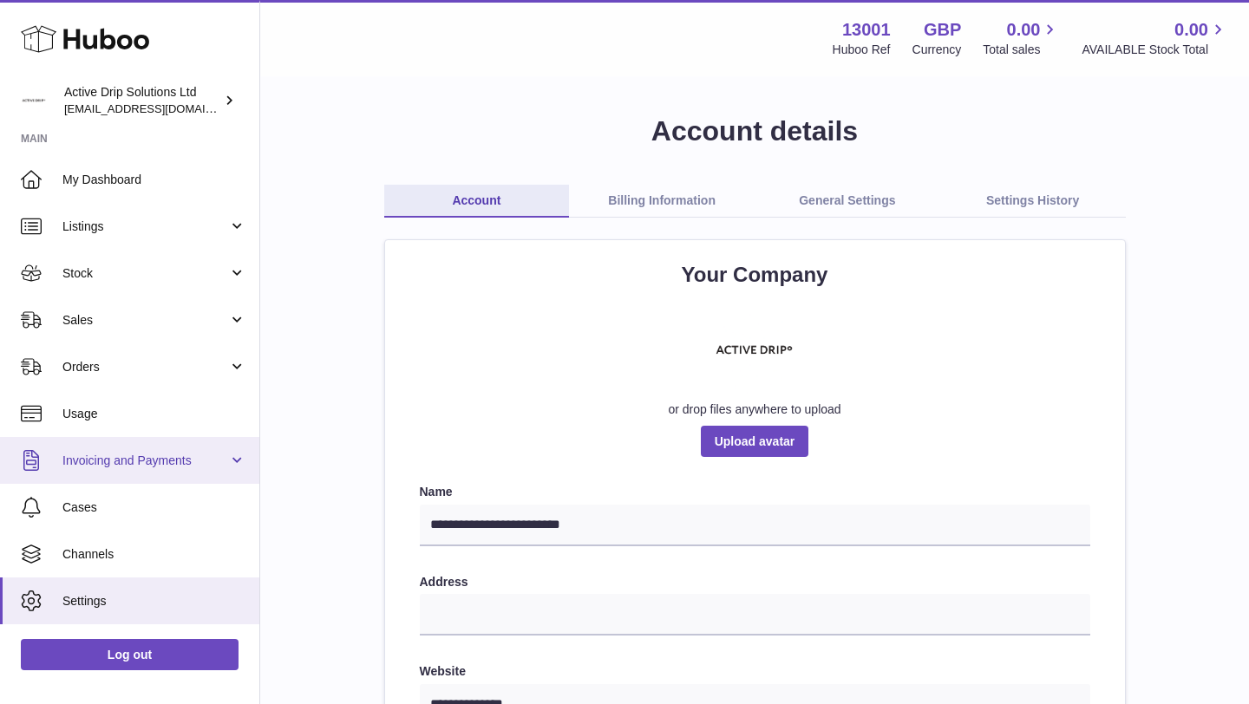
click at [140, 473] on link "Invoicing and Payments" at bounding box center [129, 460] width 259 height 47
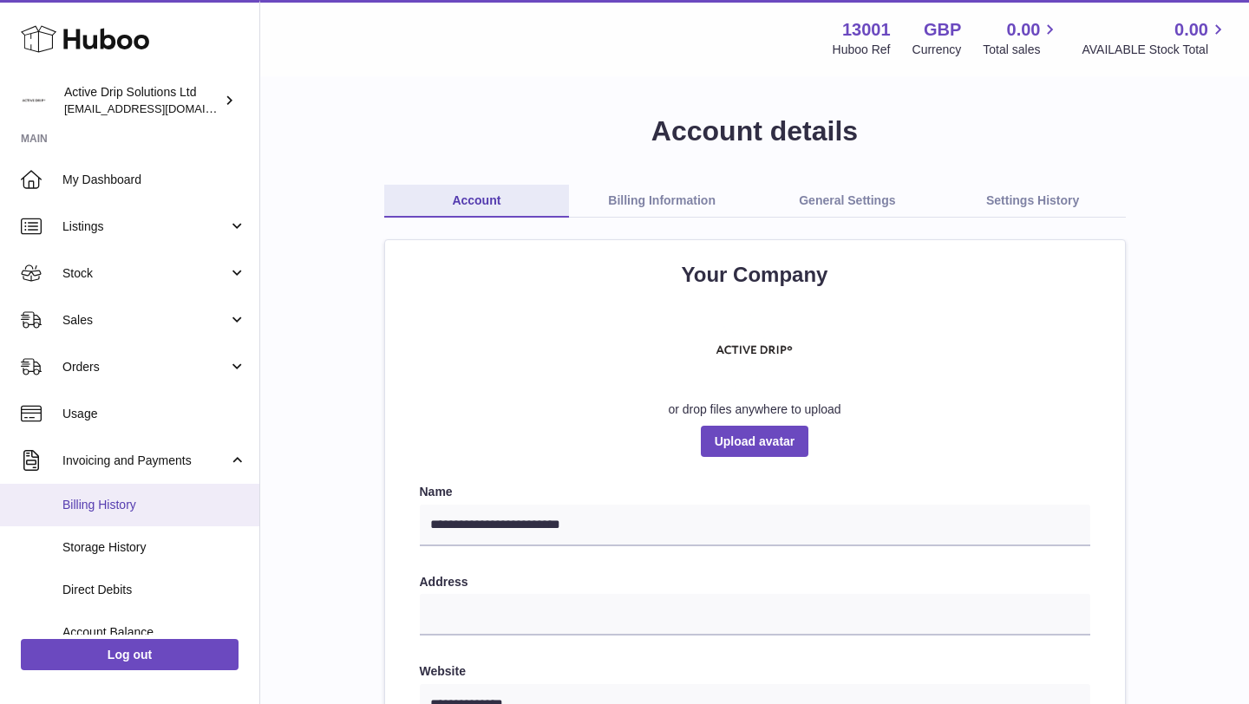
scroll to position [90, 0]
